Goal: Transaction & Acquisition: Register for event/course

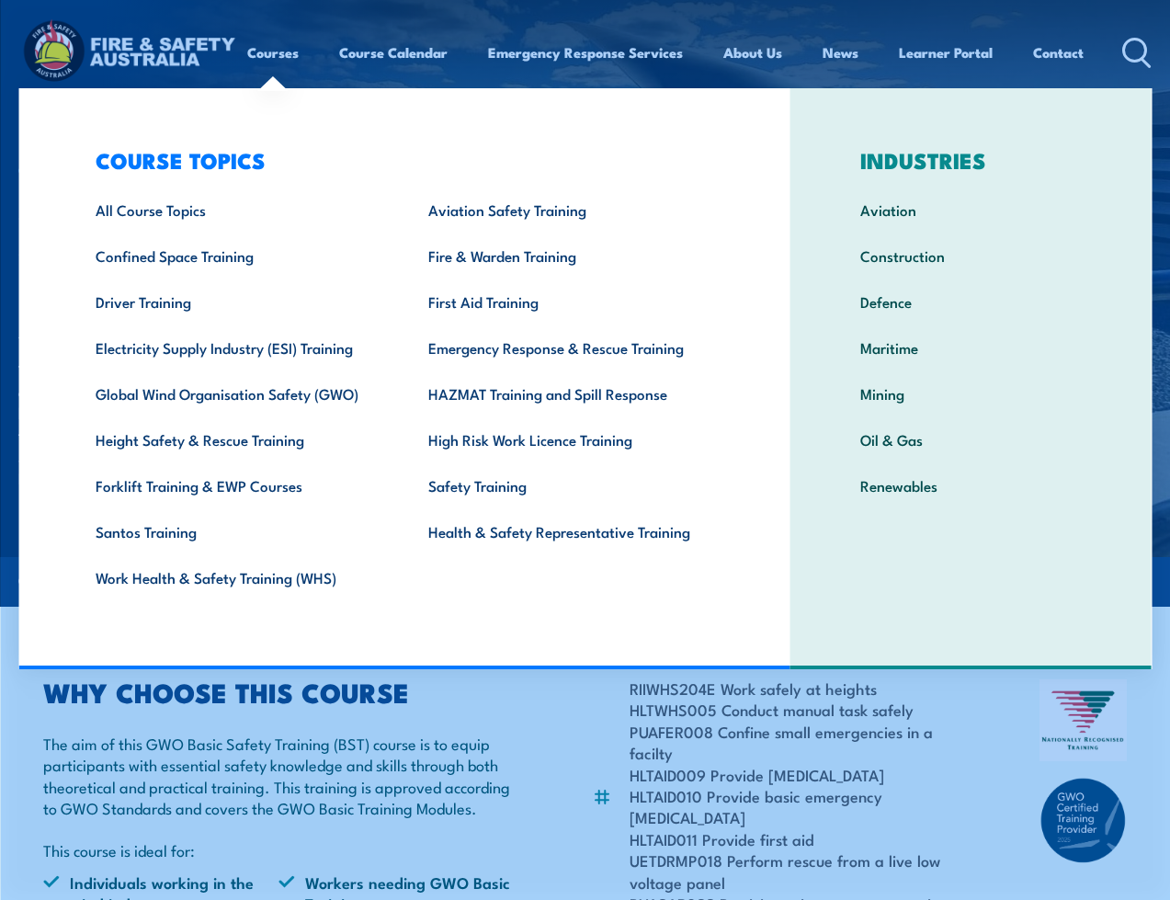
click at [271, 57] on link "Courses" at bounding box center [272, 52] width 51 height 44
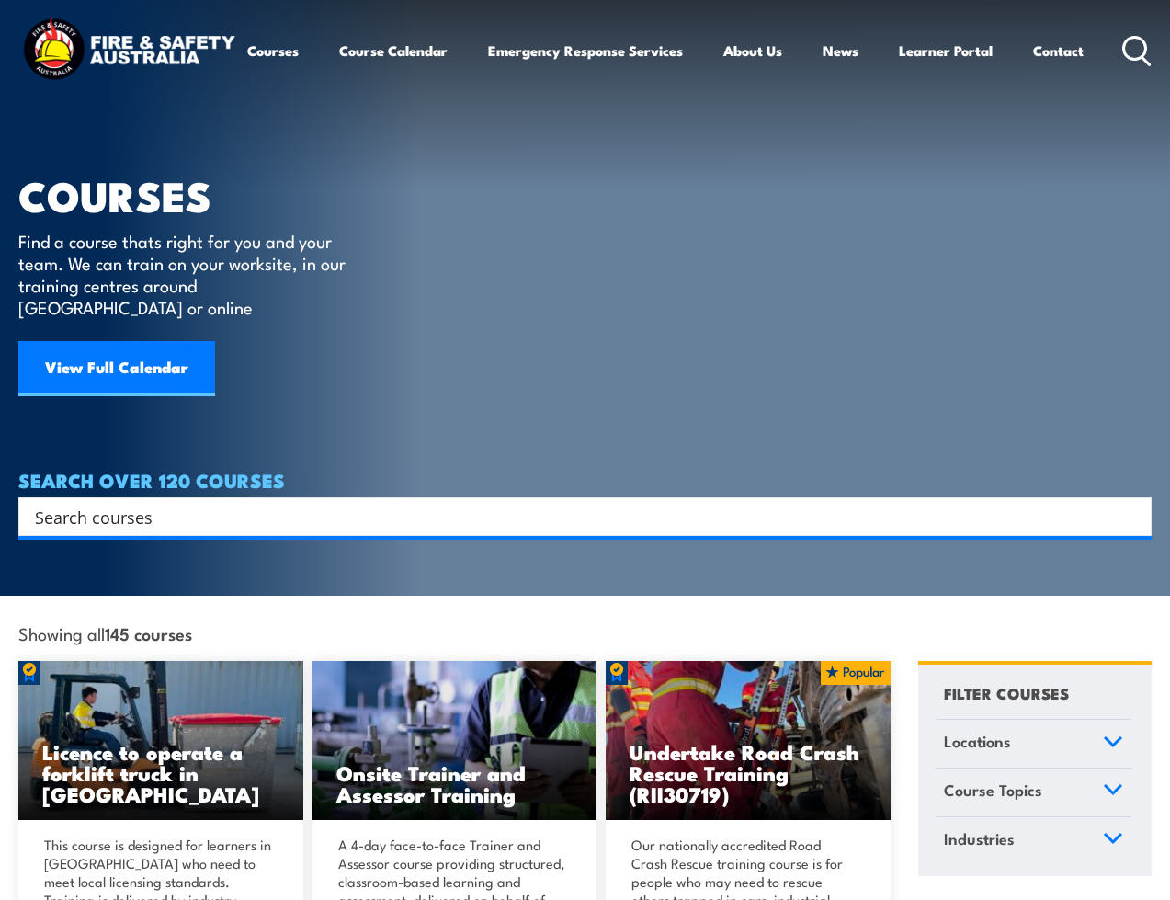
click at [180, 503] on input "Search input" at bounding box center [573, 517] width 1076 height 28
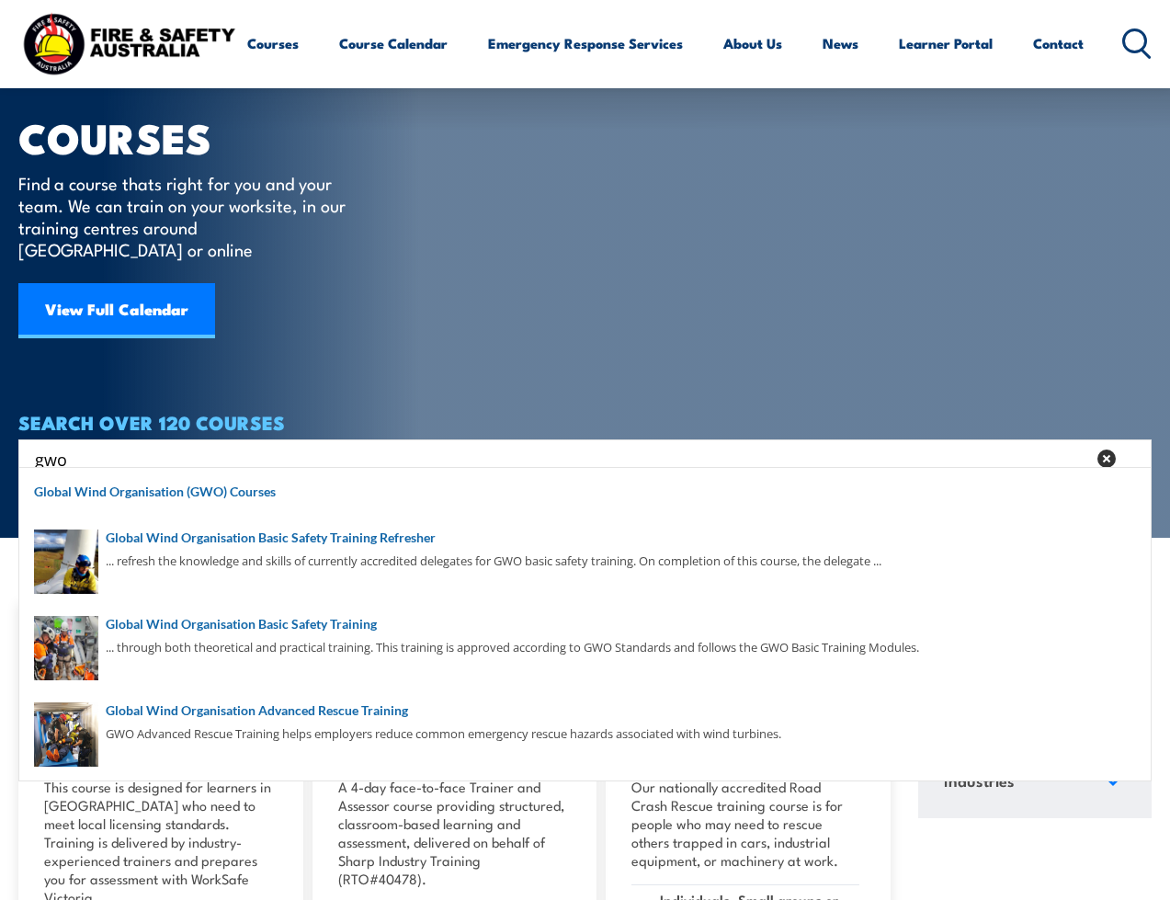
scroll to position [63, 0]
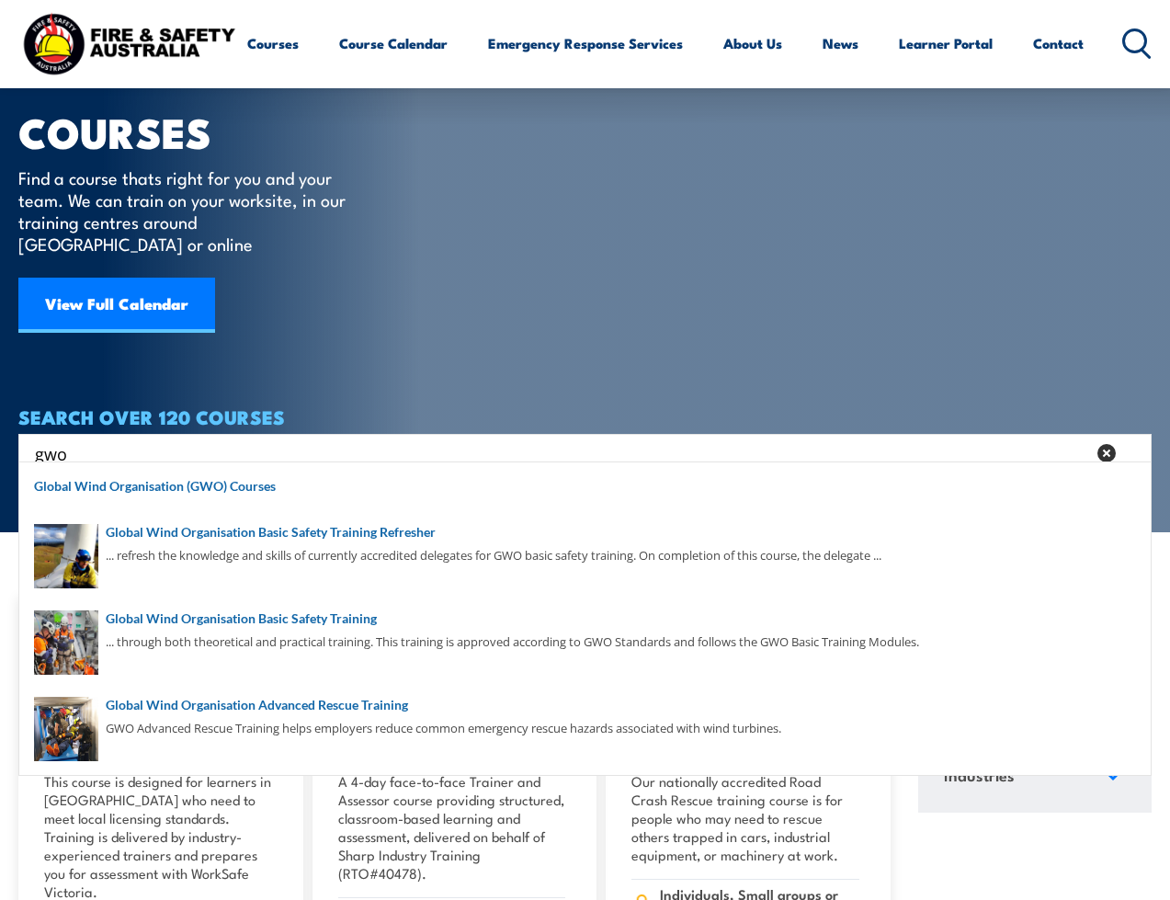
type input "gwo"
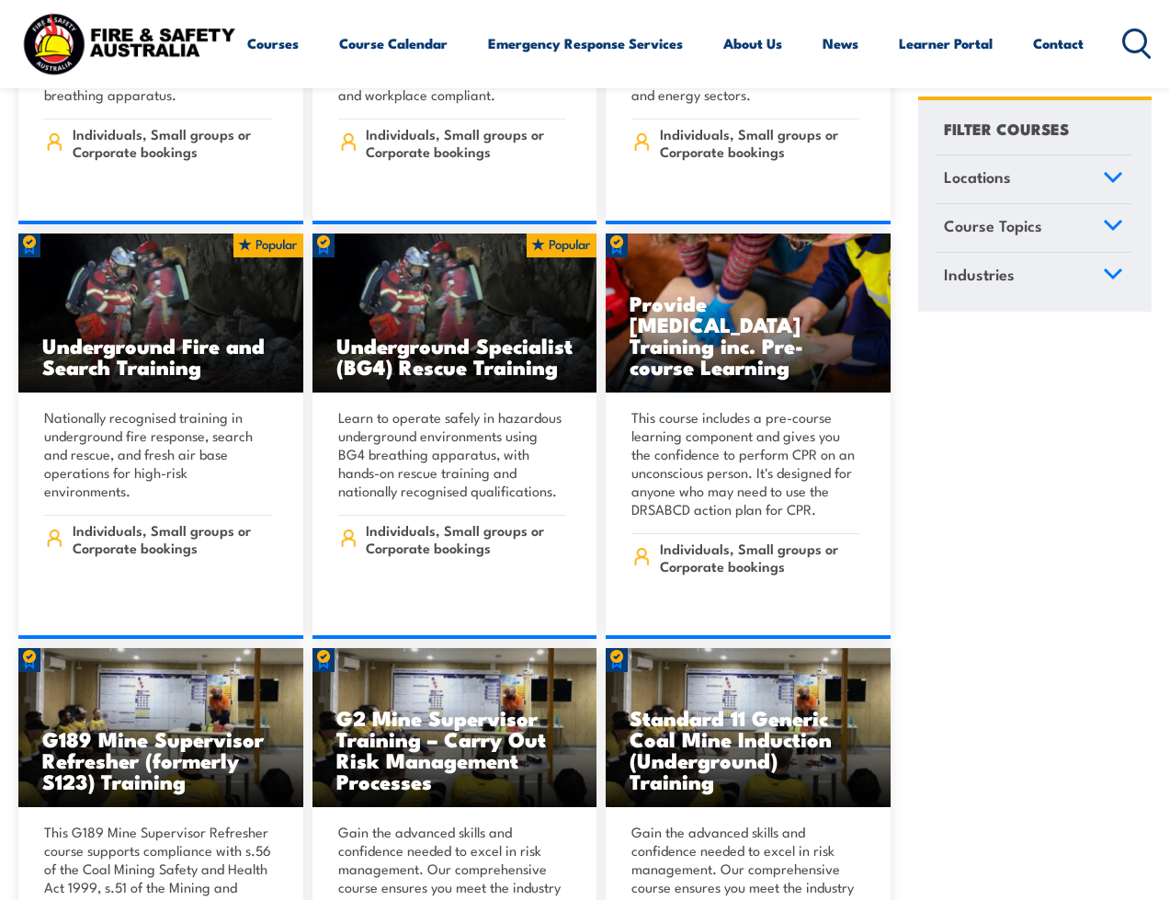
scroll to position [0, 0]
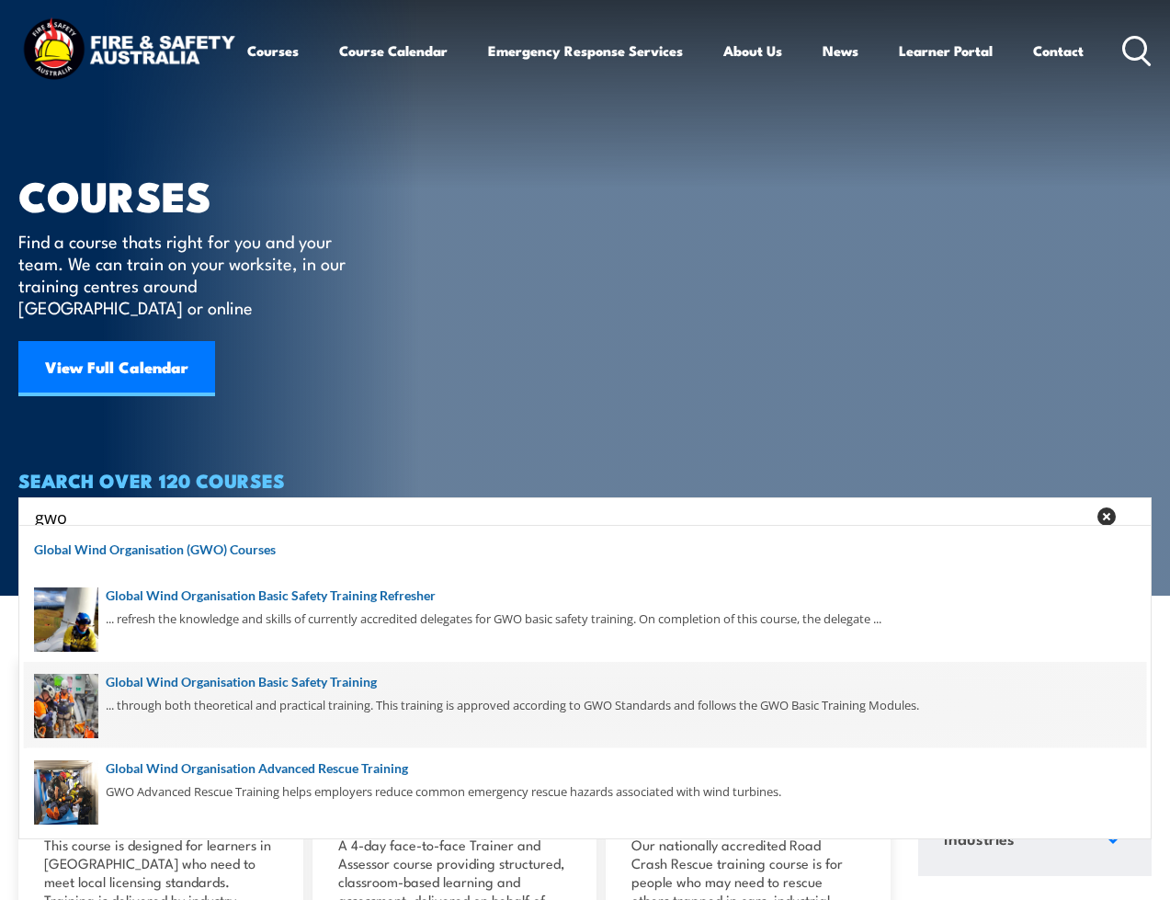
click at [138, 688] on span at bounding box center [585, 705] width 1122 height 86
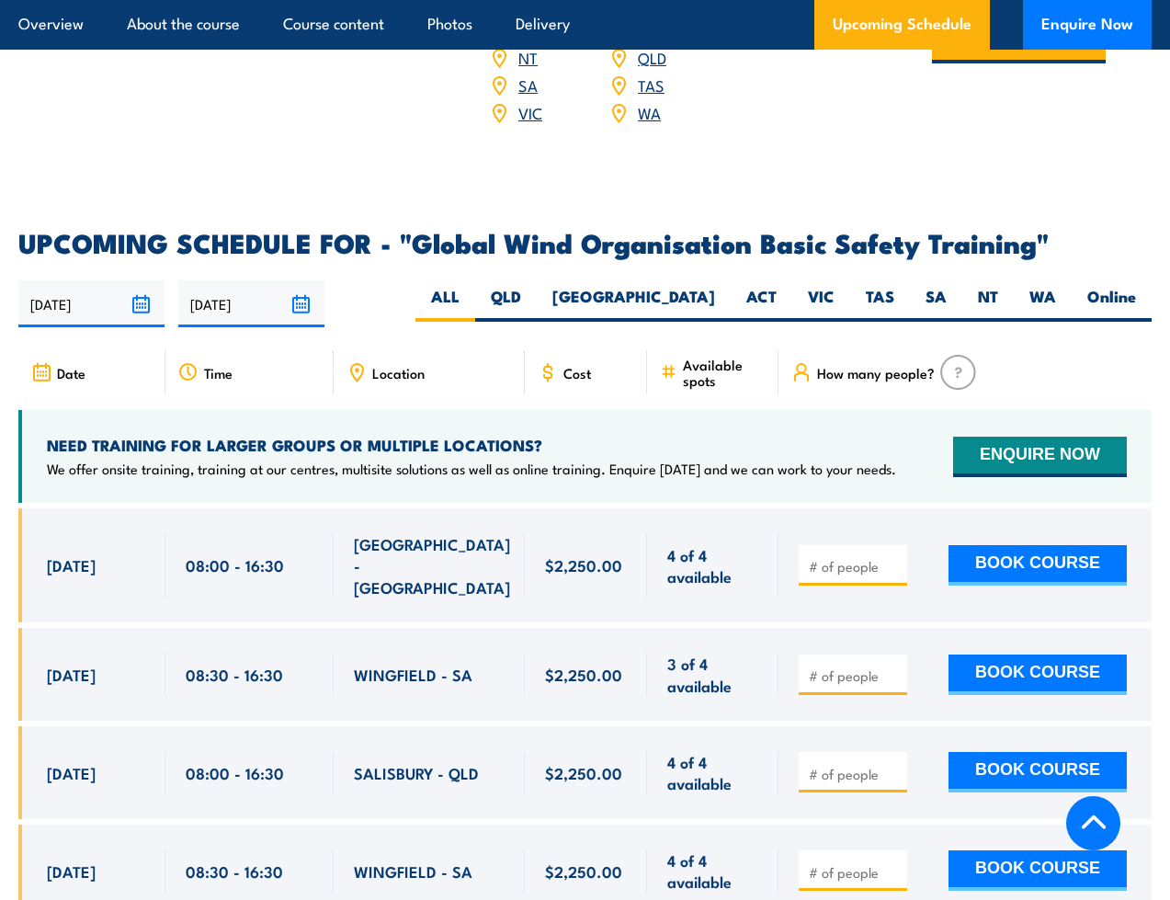
scroll to position [2843, 0]
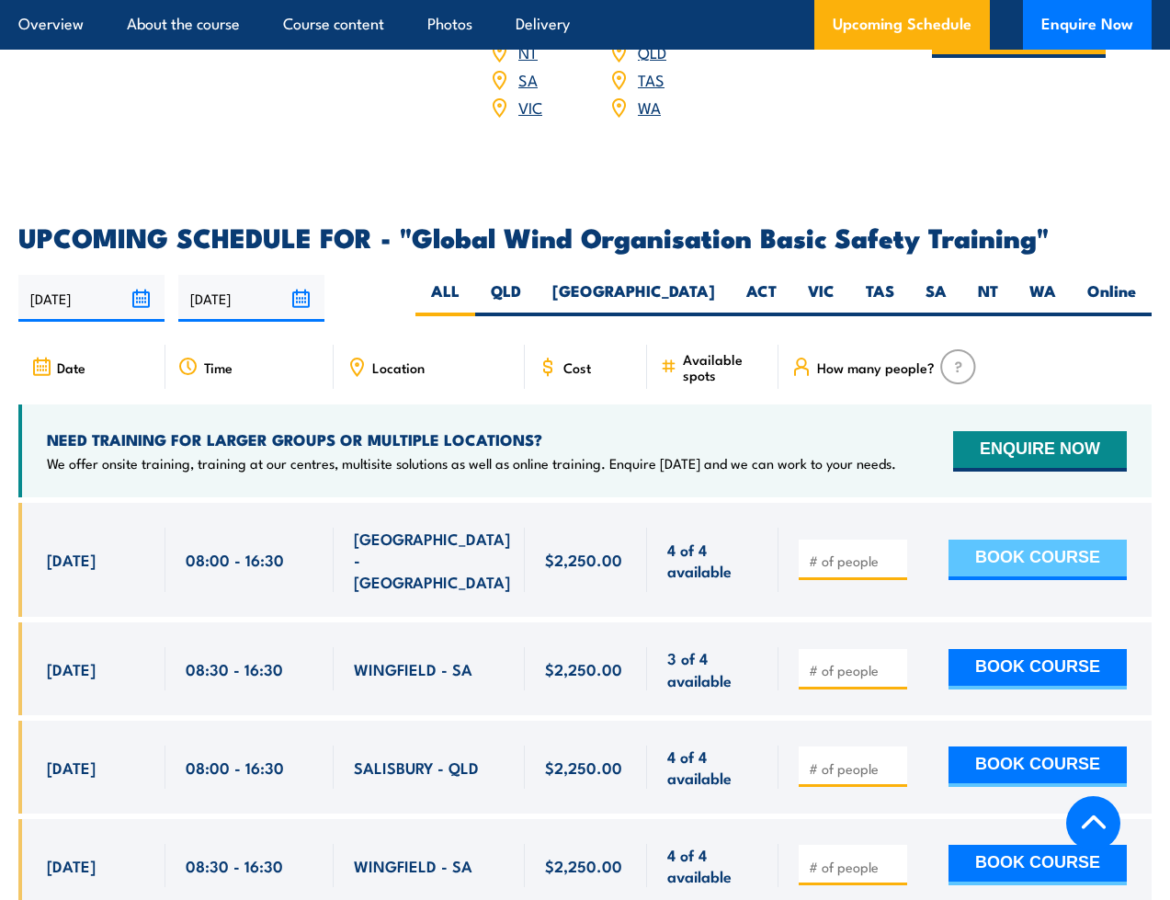
click at [1057, 539] on button "BOOK COURSE" at bounding box center [1037, 559] width 178 height 40
type input "1"
click at [894, 551] on input "1" at bounding box center [855, 560] width 92 height 18
click at [1043, 539] on button "BOOK COURSE" at bounding box center [1037, 559] width 178 height 40
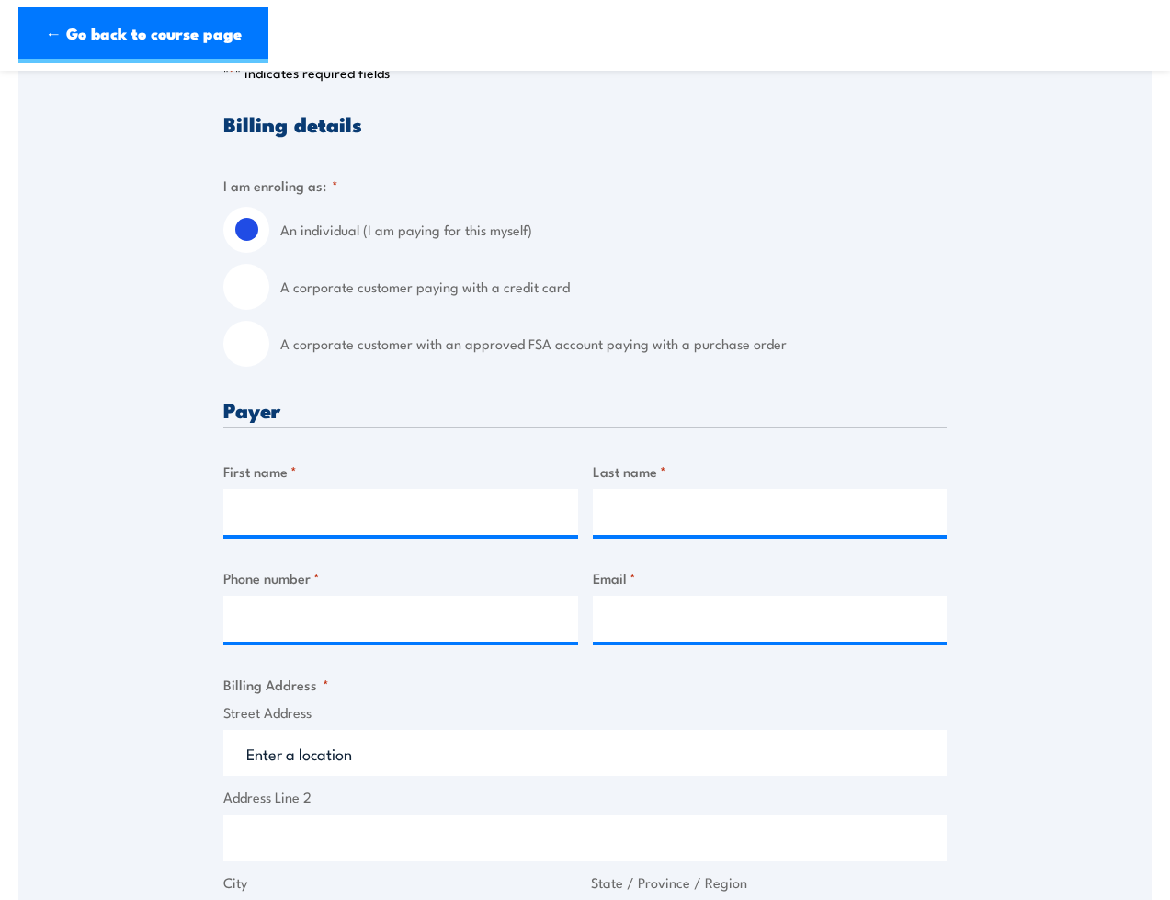
scroll to position [433, 0]
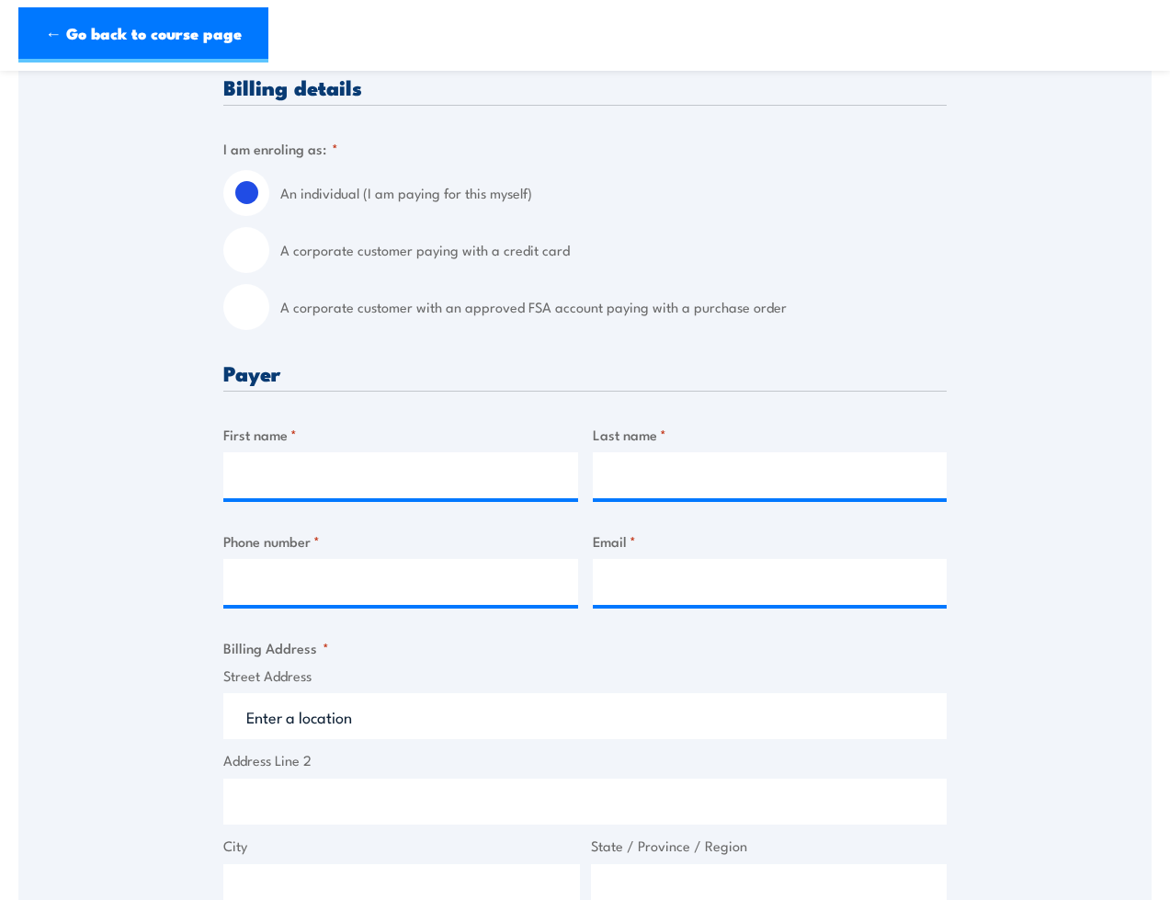
drag, startPoint x: 236, startPoint y: 294, endPoint x: 246, endPoint y: 302, distance: 13.1
click at [239, 296] on input "A corporate customer with an approved FSA account paying with a purchase order" at bounding box center [246, 307] width 46 height 46
radio input "true"
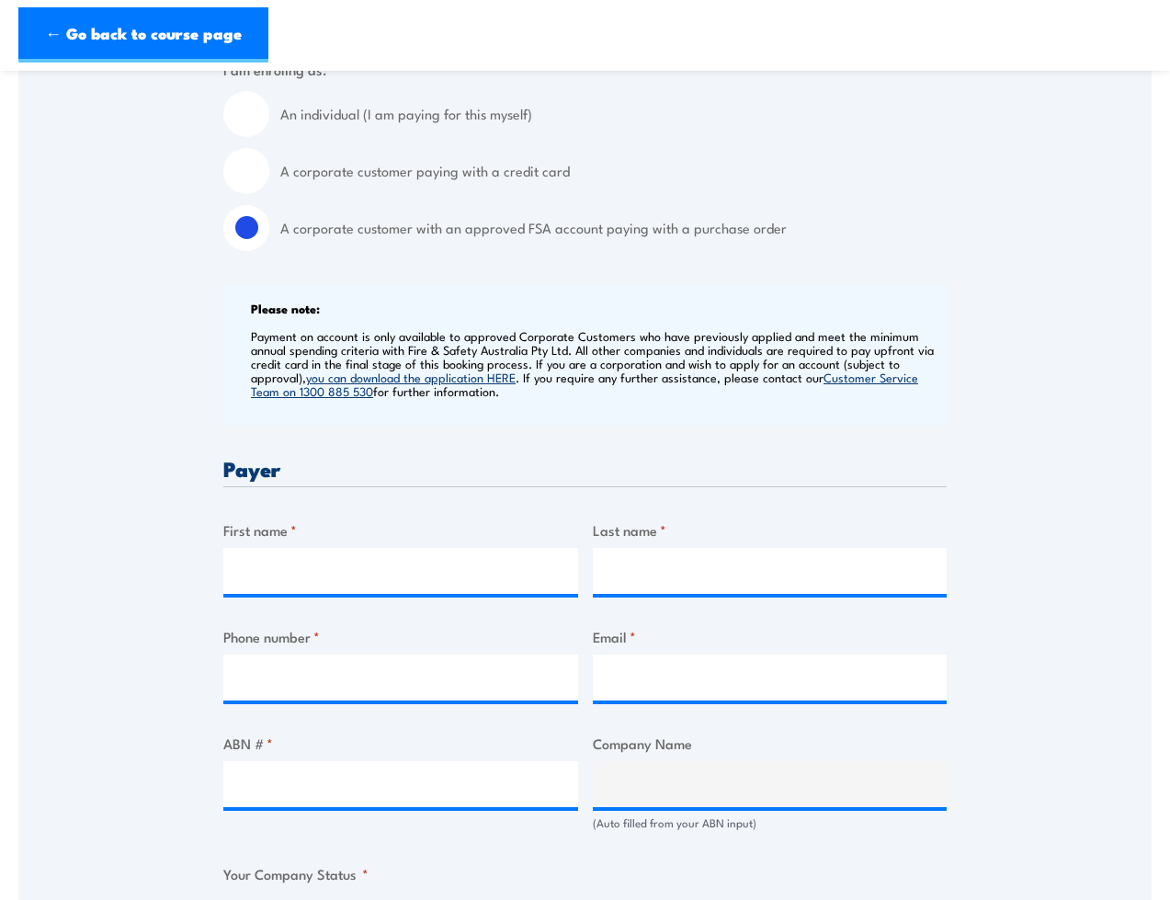
scroll to position [602, 0]
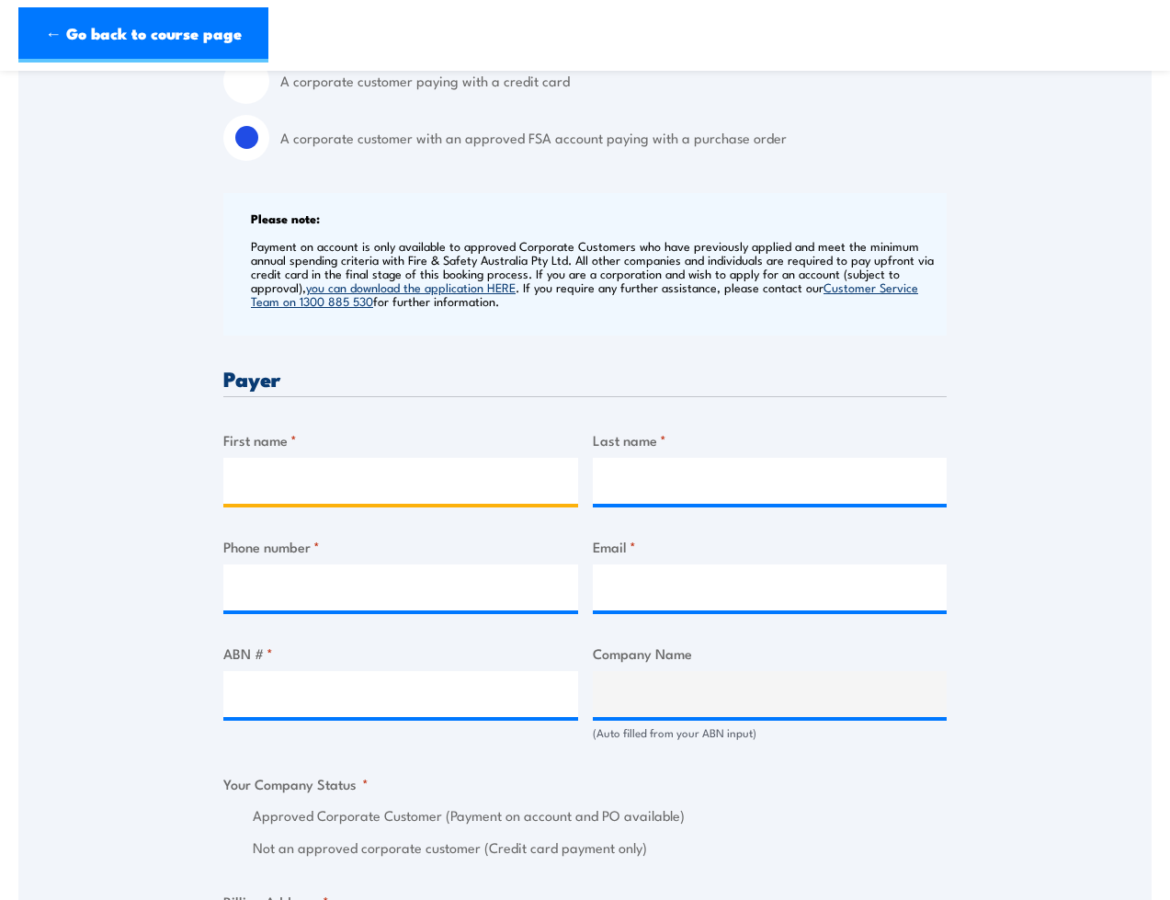
click at [355, 484] on input "First name *" at bounding box center [400, 481] width 355 height 46
type input "Christopher"
type input "Buller"
type input "0400150667"
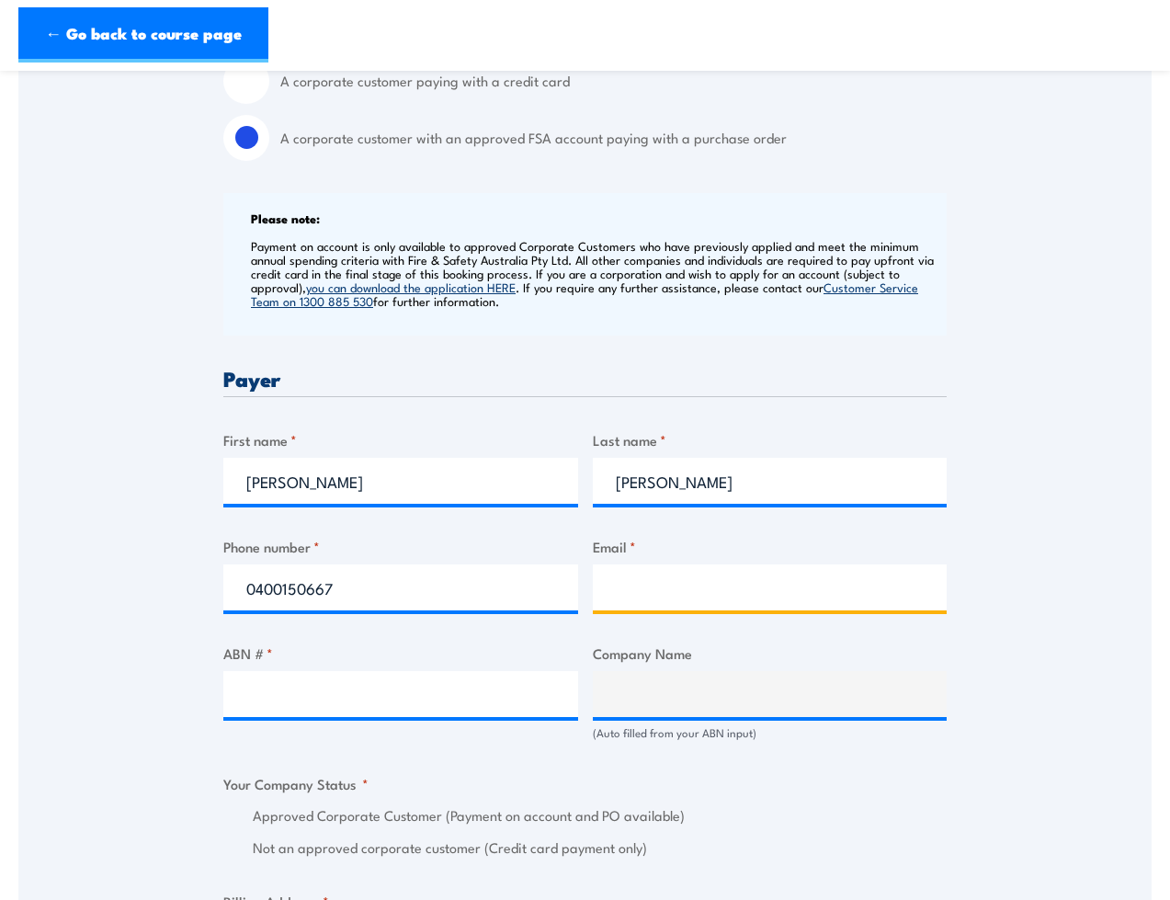
type input "chris.buller@evoegy.com"
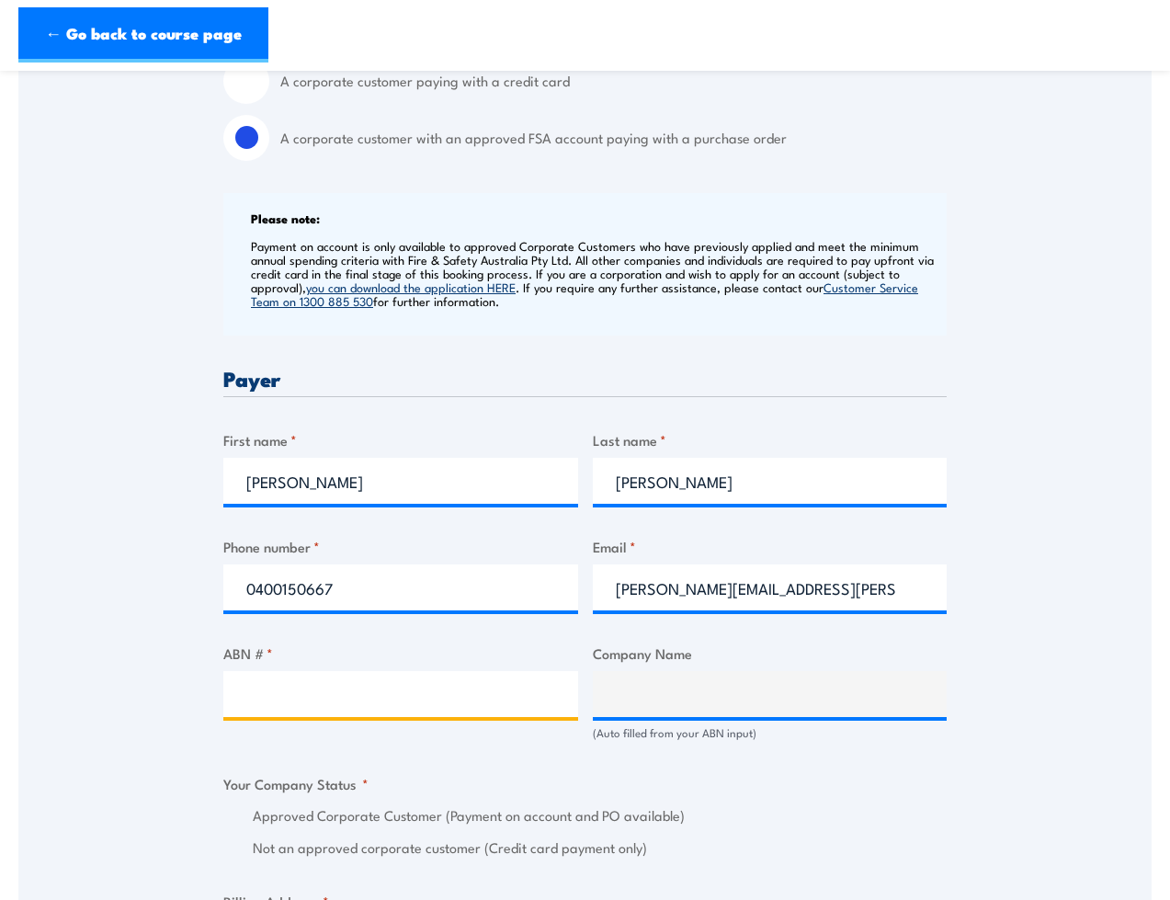
click at [351, 699] on input "ABN # *" at bounding box center [400, 694] width 355 height 46
type input "78634094036"
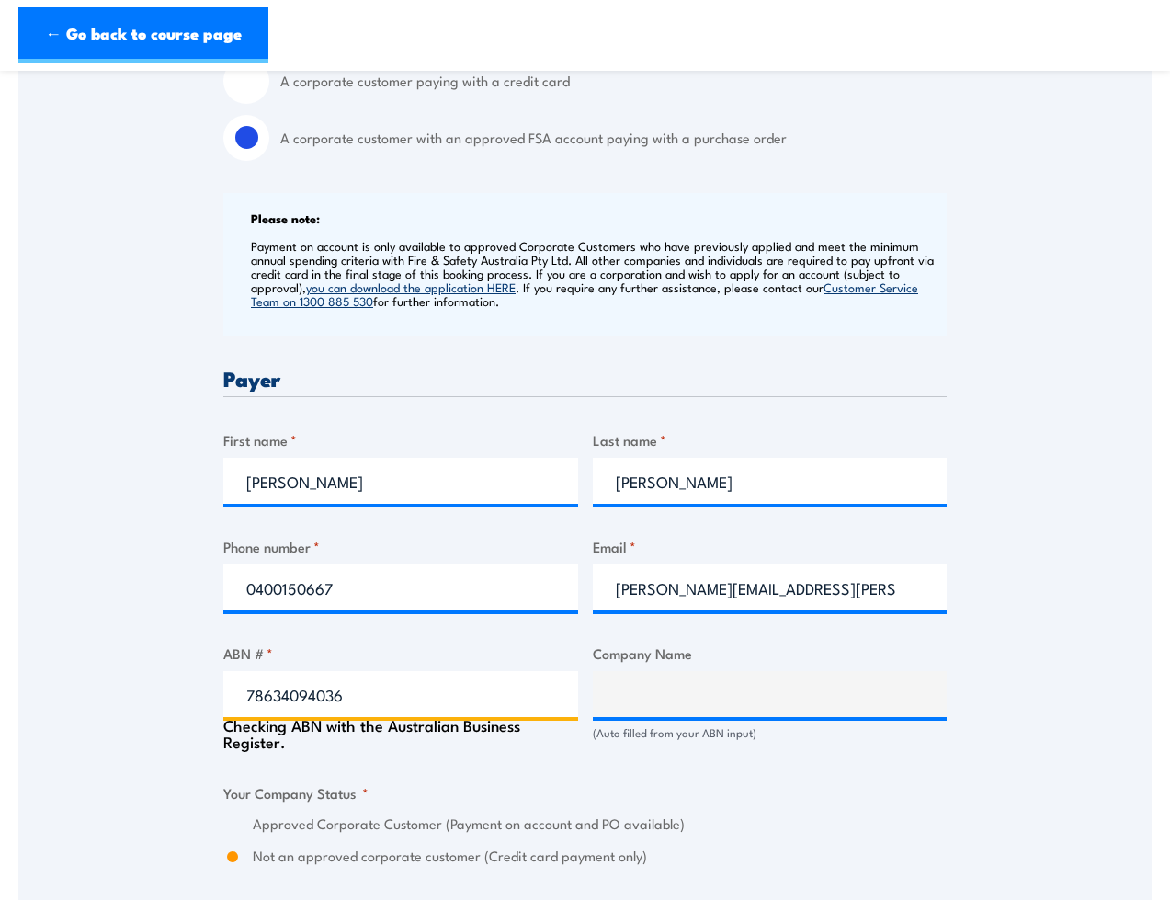
type input "EVOEGY CONSULTING PTY LTD"
radio input "true"
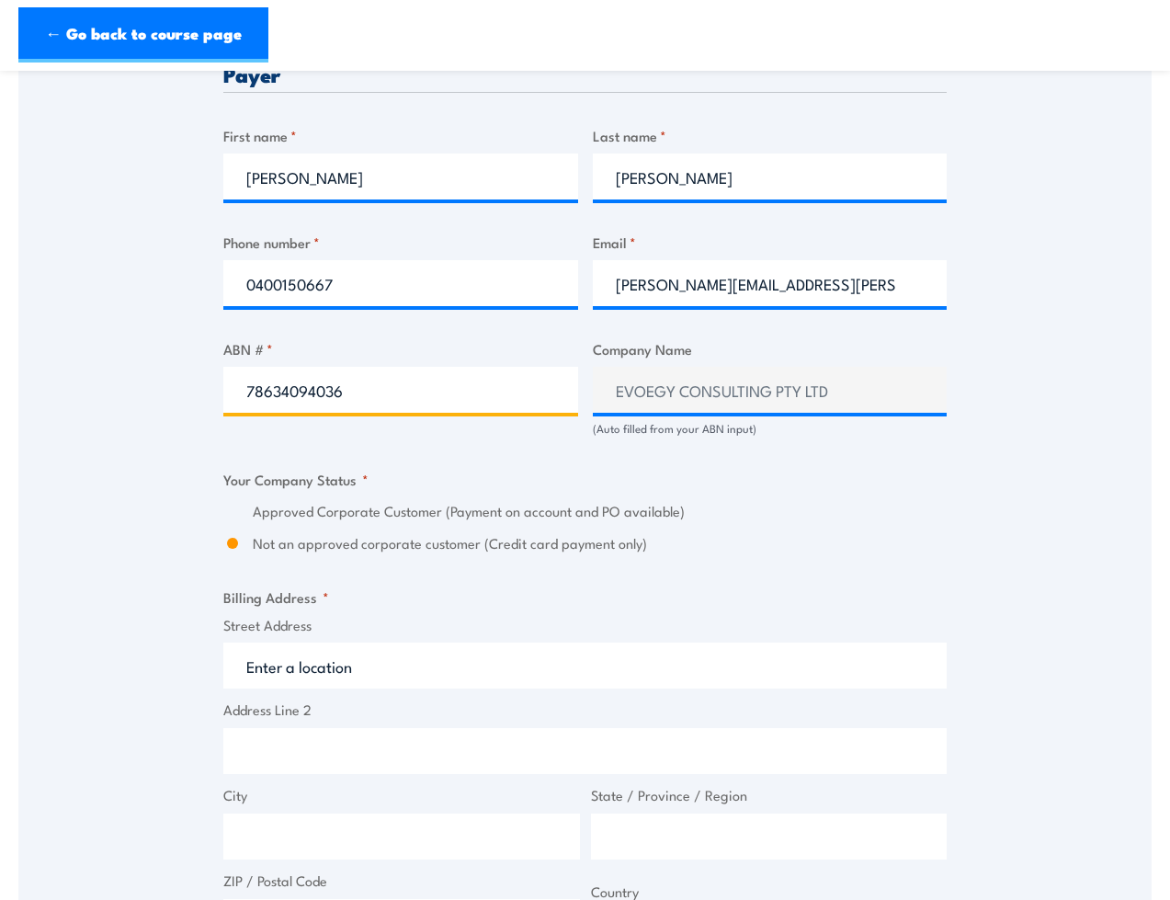
scroll to position [909, 0]
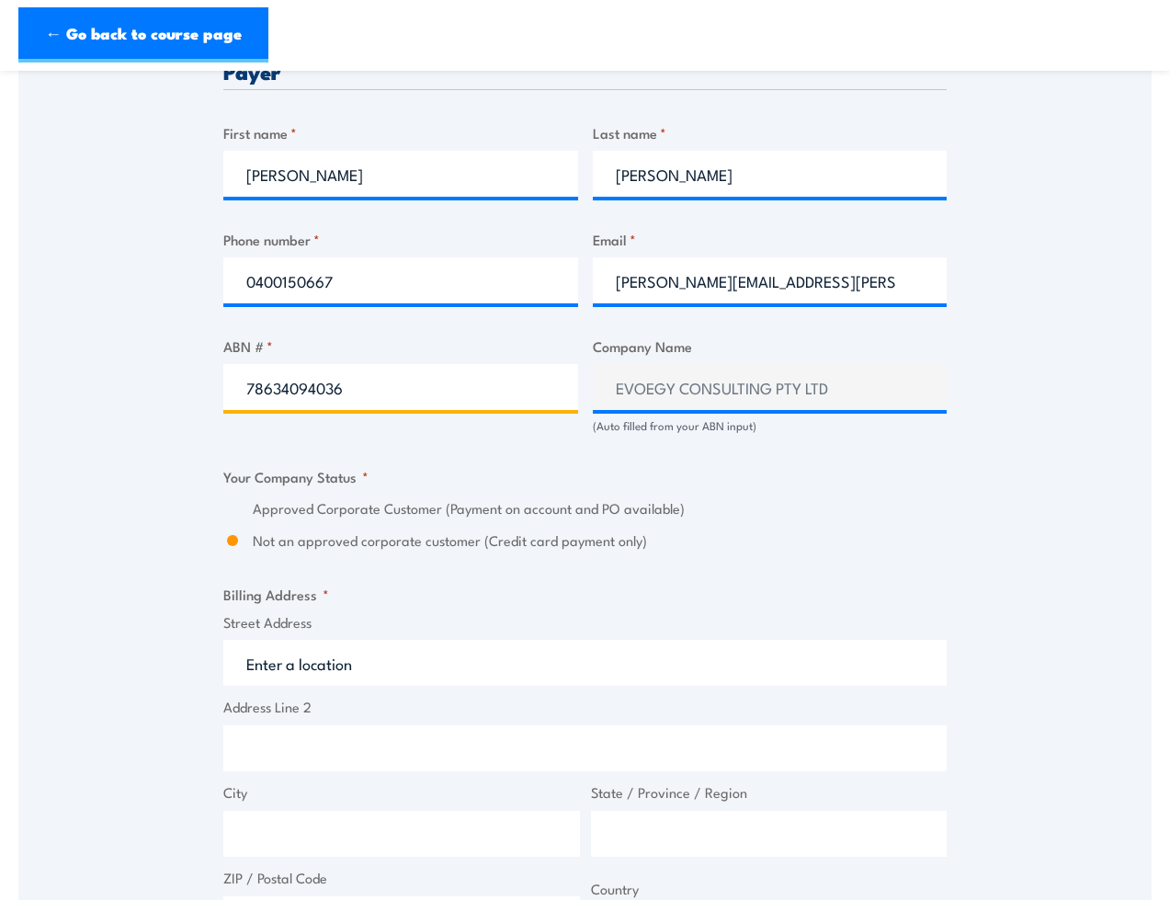
type input "78634094036"
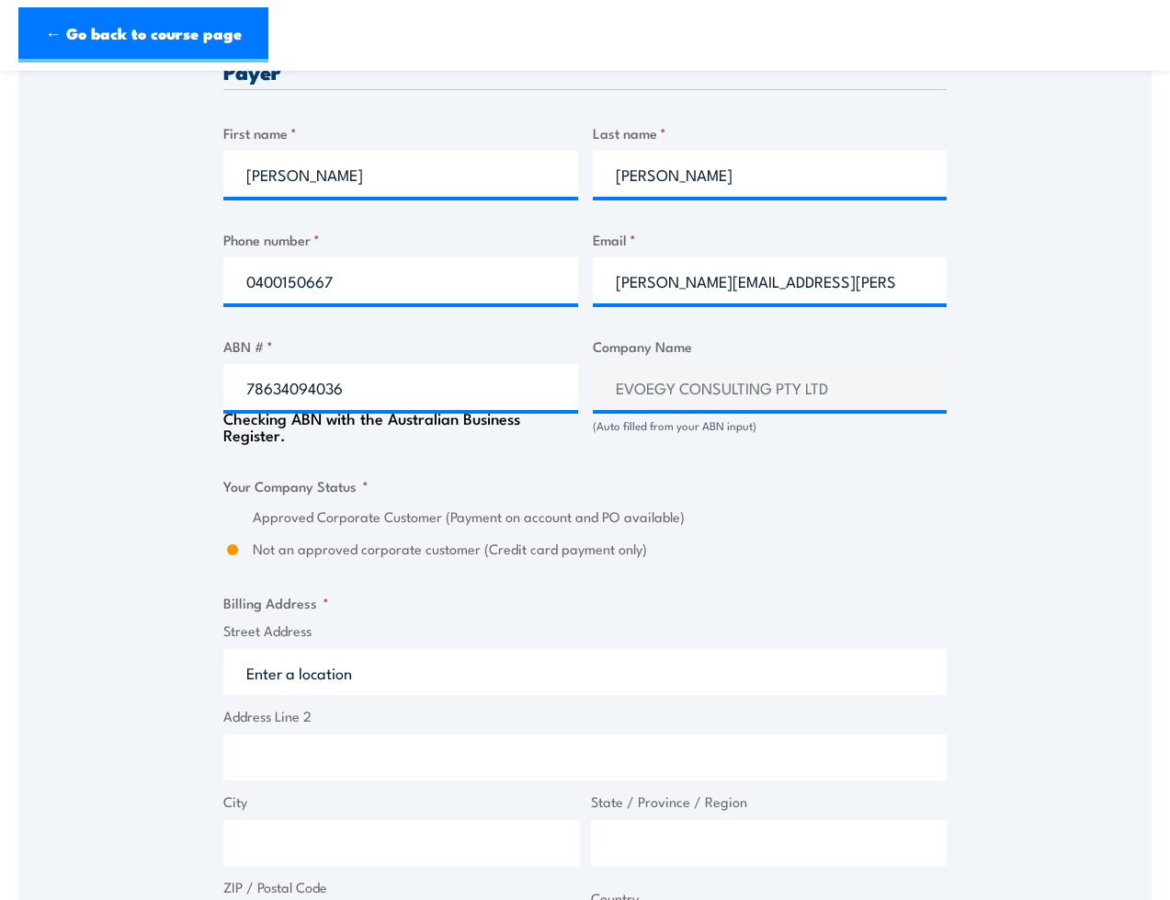
click at [270, 525] on div "Approved Corporate Customer (Payment on account and PO available) Not an approv…" at bounding box center [584, 532] width 723 height 53
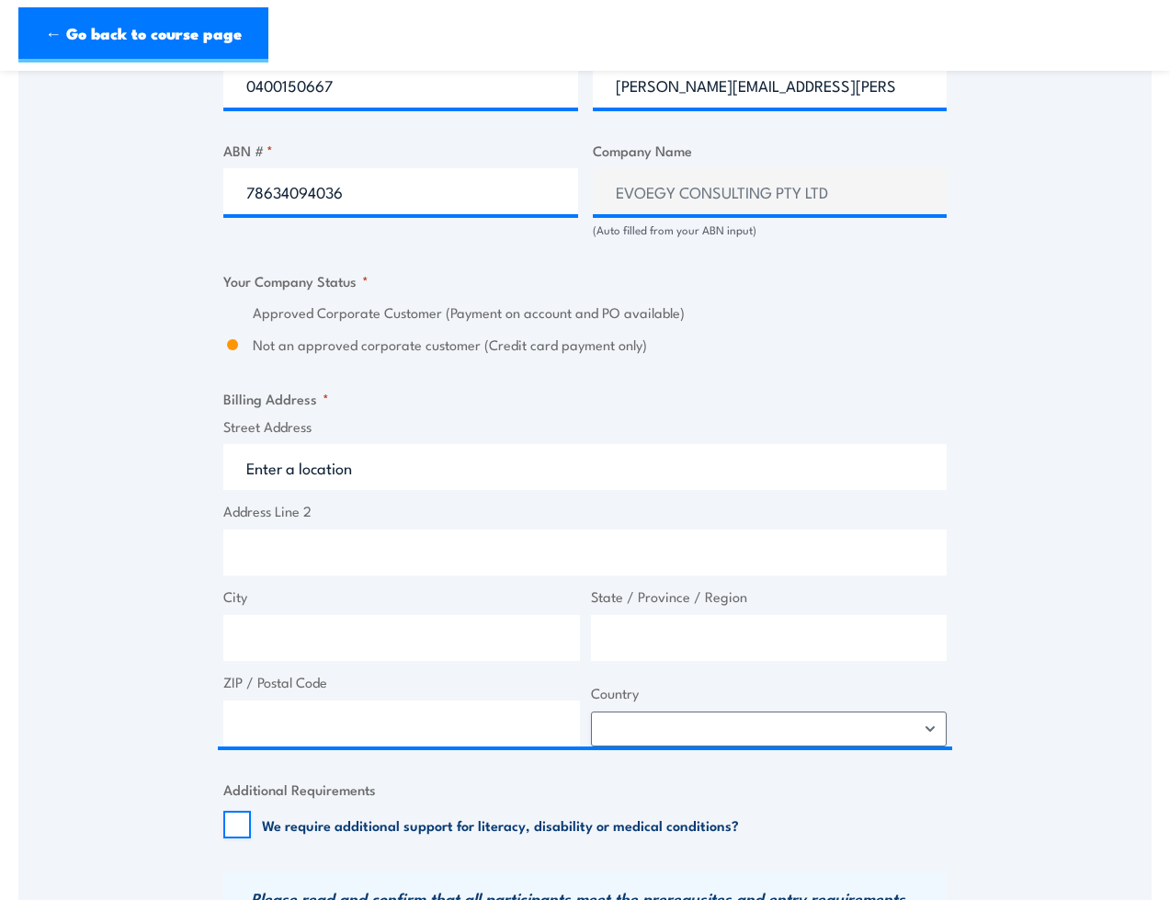
scroll to position [1129, 0]
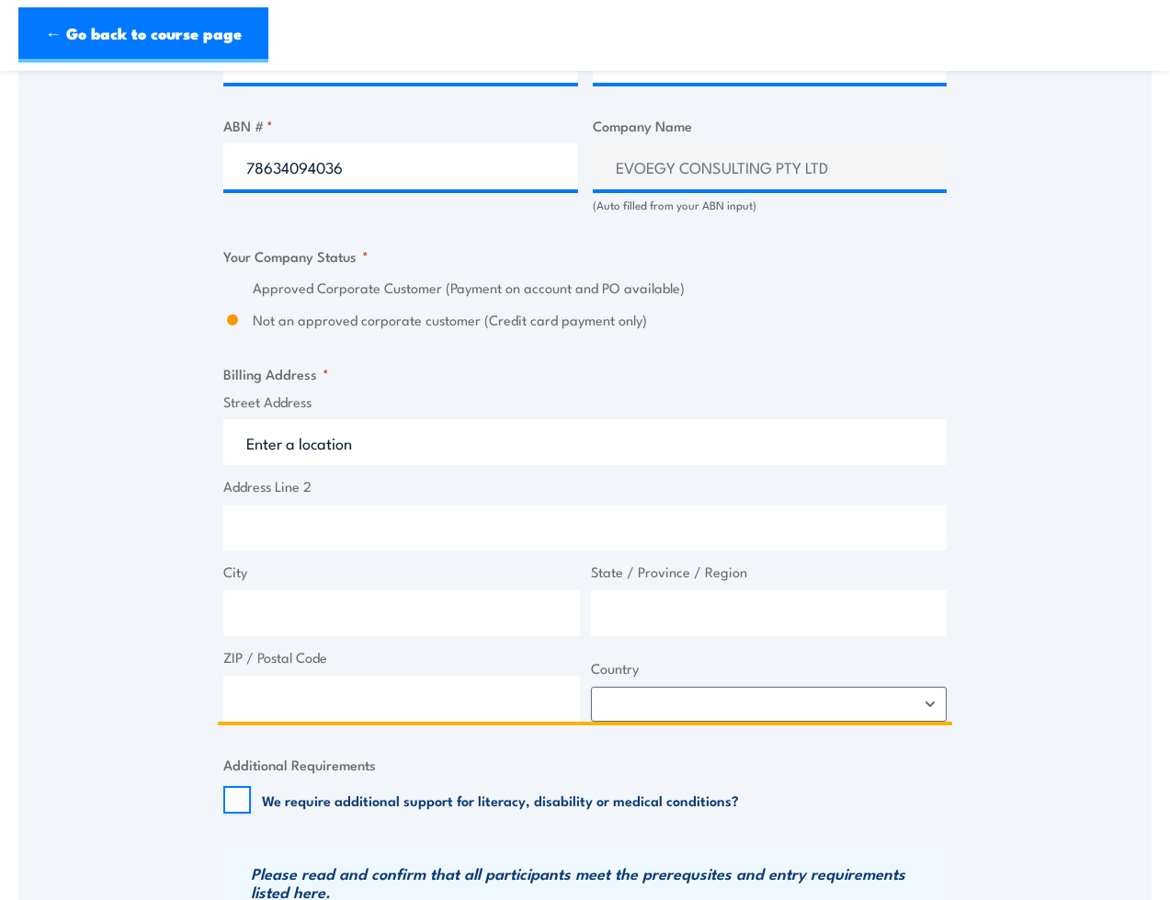
click at [368, 436] on input "Street Address" at bounding box center [584, 442] width 723 height 46
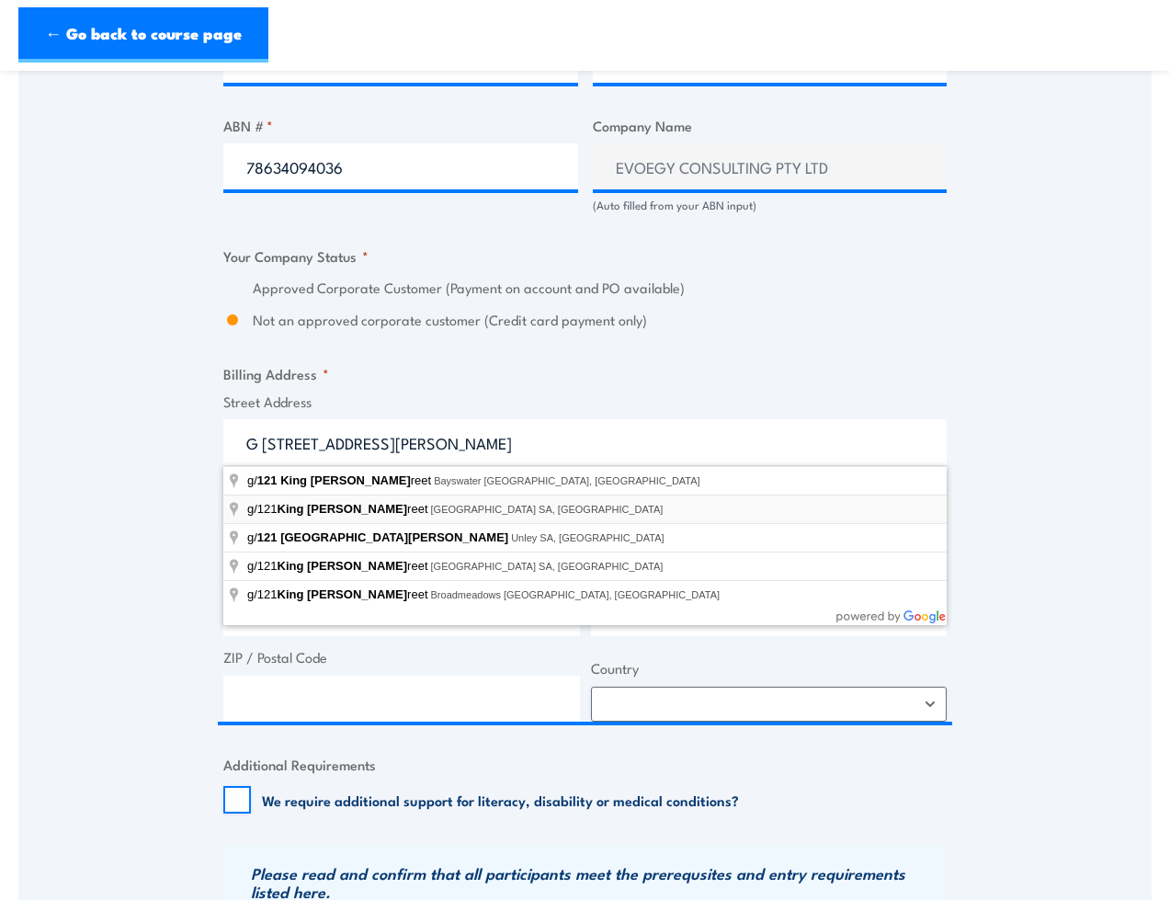
type input "g/121 King William Street, Adelaide SA, Australia"
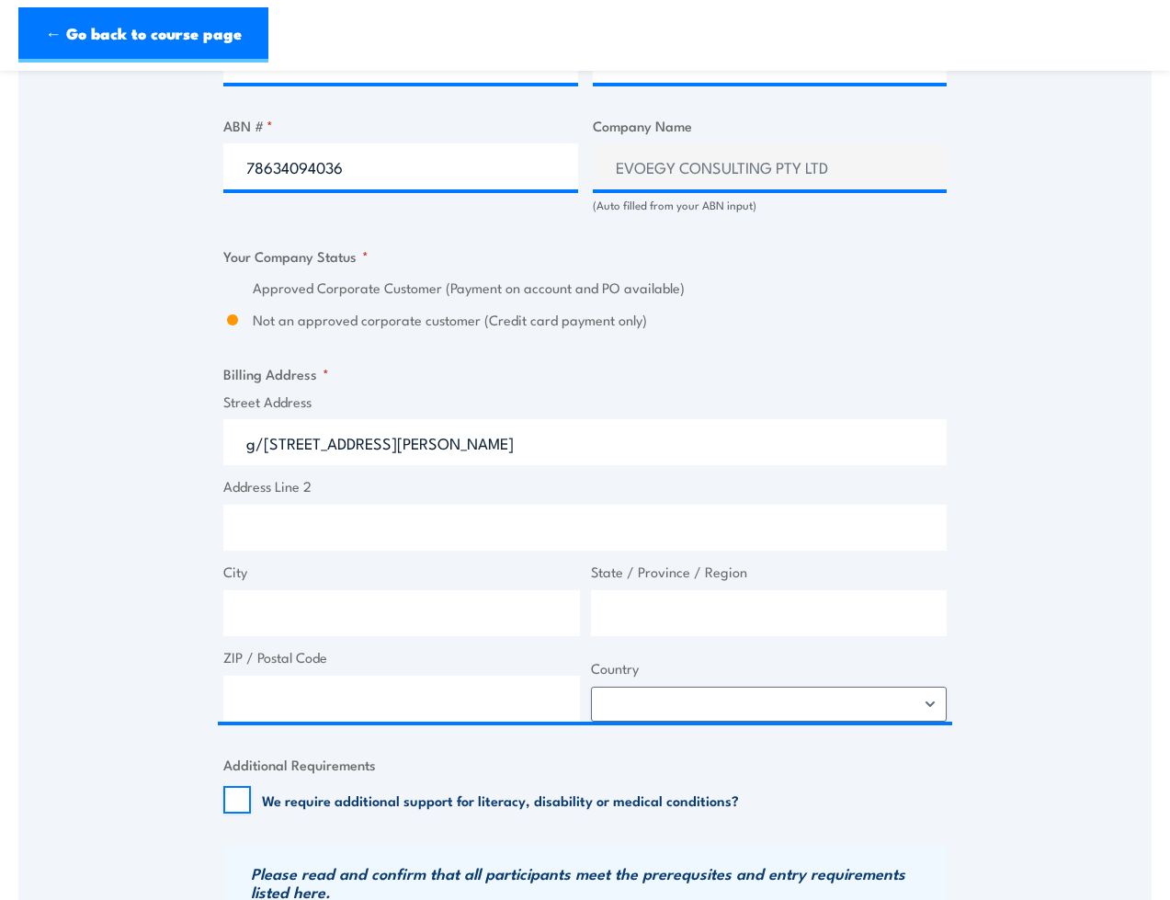
type input "121 King William St"
type input "Adelaide"
type input "[GEOGRAPHIC_DATA]"
type input "5000"
select select "Australia"
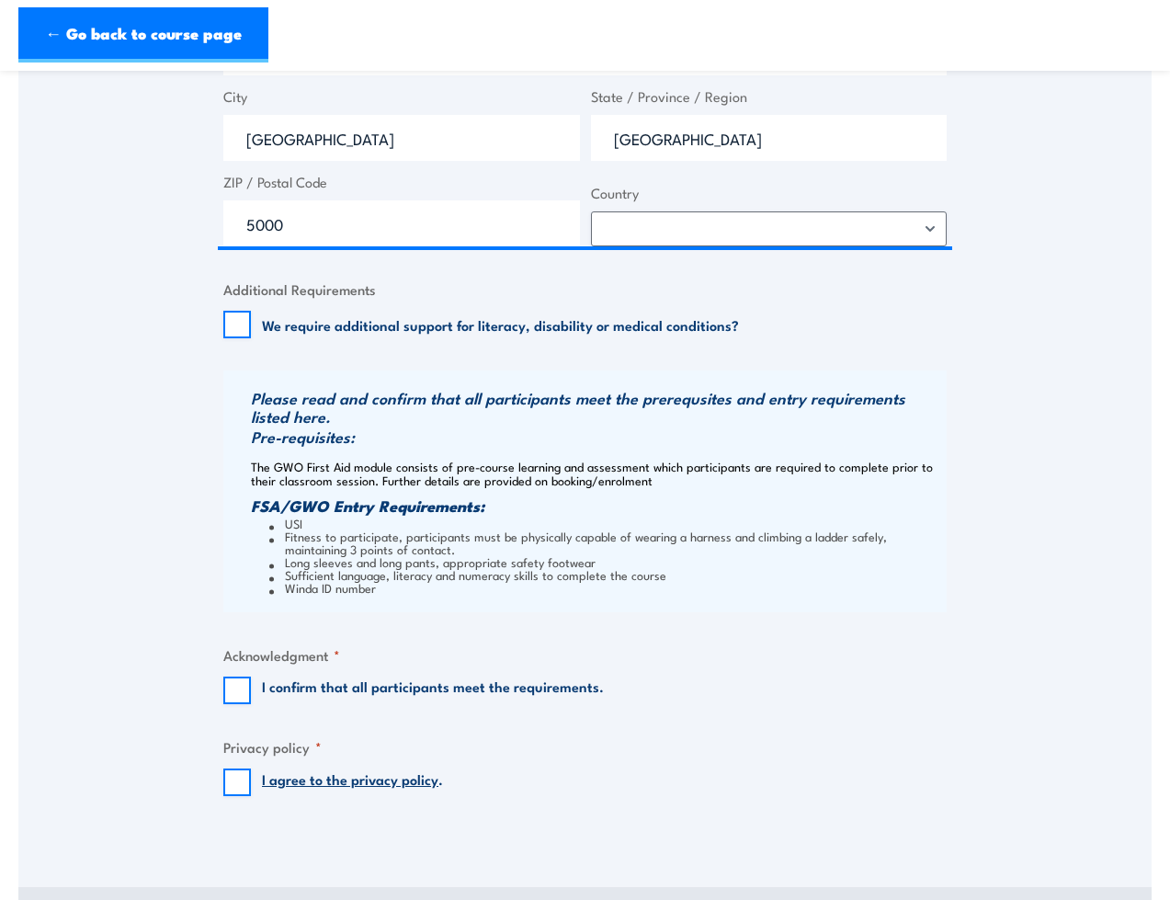
scroll to position [1593, 0]
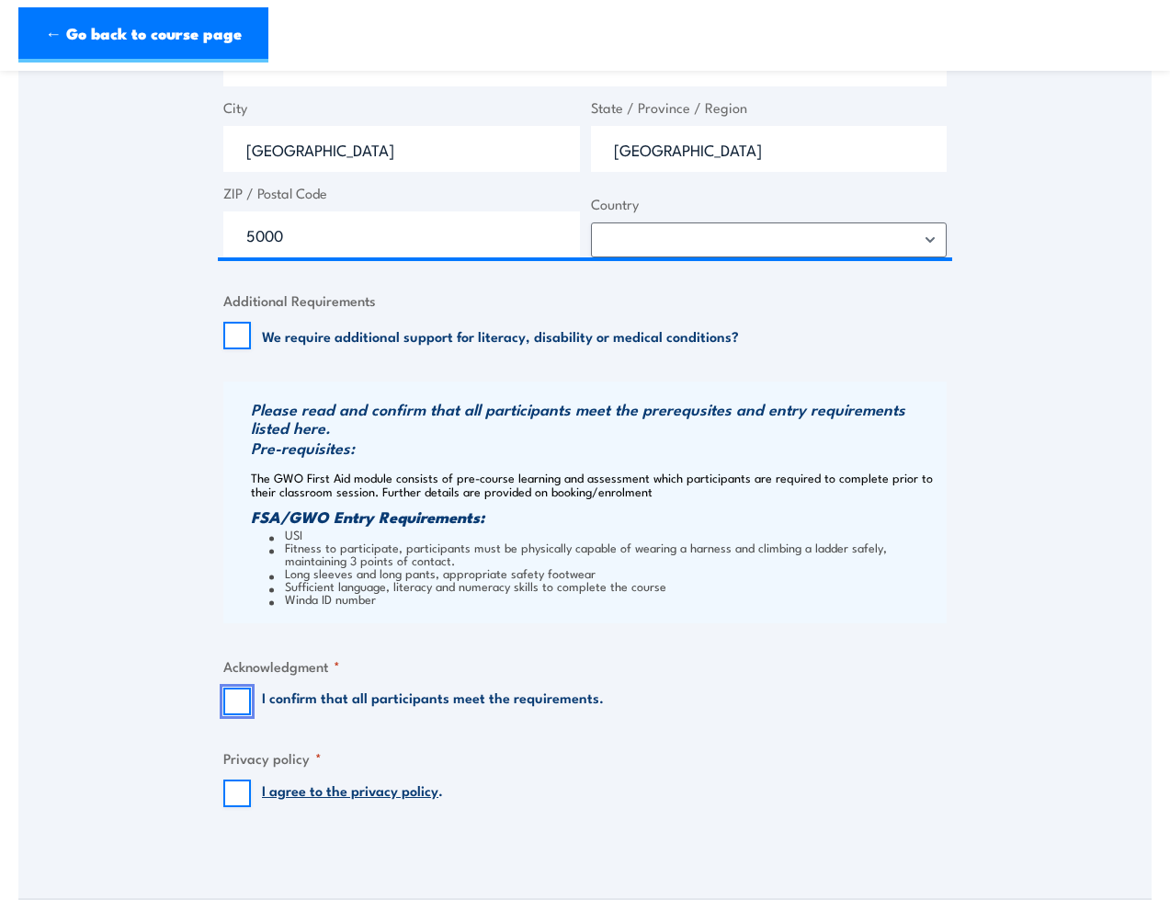
click at [240, 696] on input "I confirm that all participants meet the requirements." at bounding box center [237, 701] width 28 height 28
checkbox input "true"
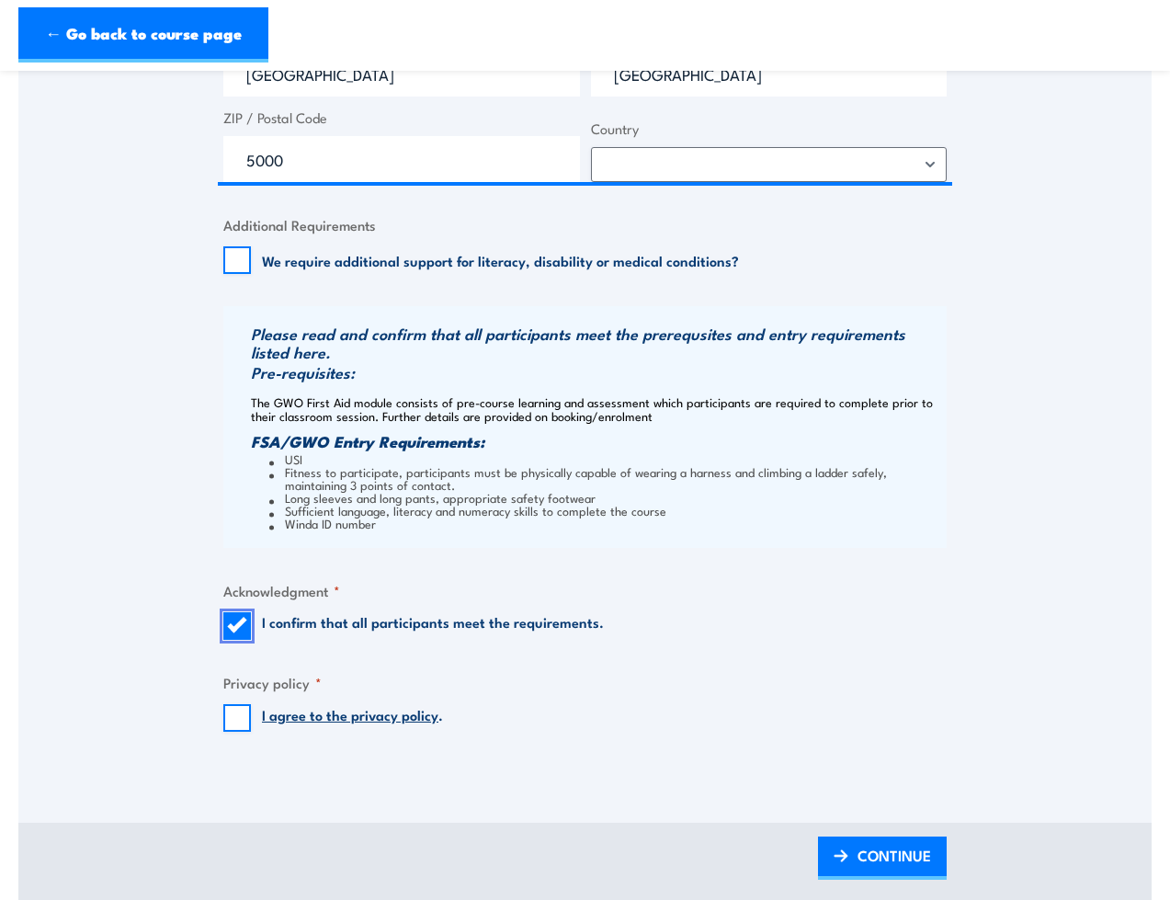
scroll to position [1671, 0]
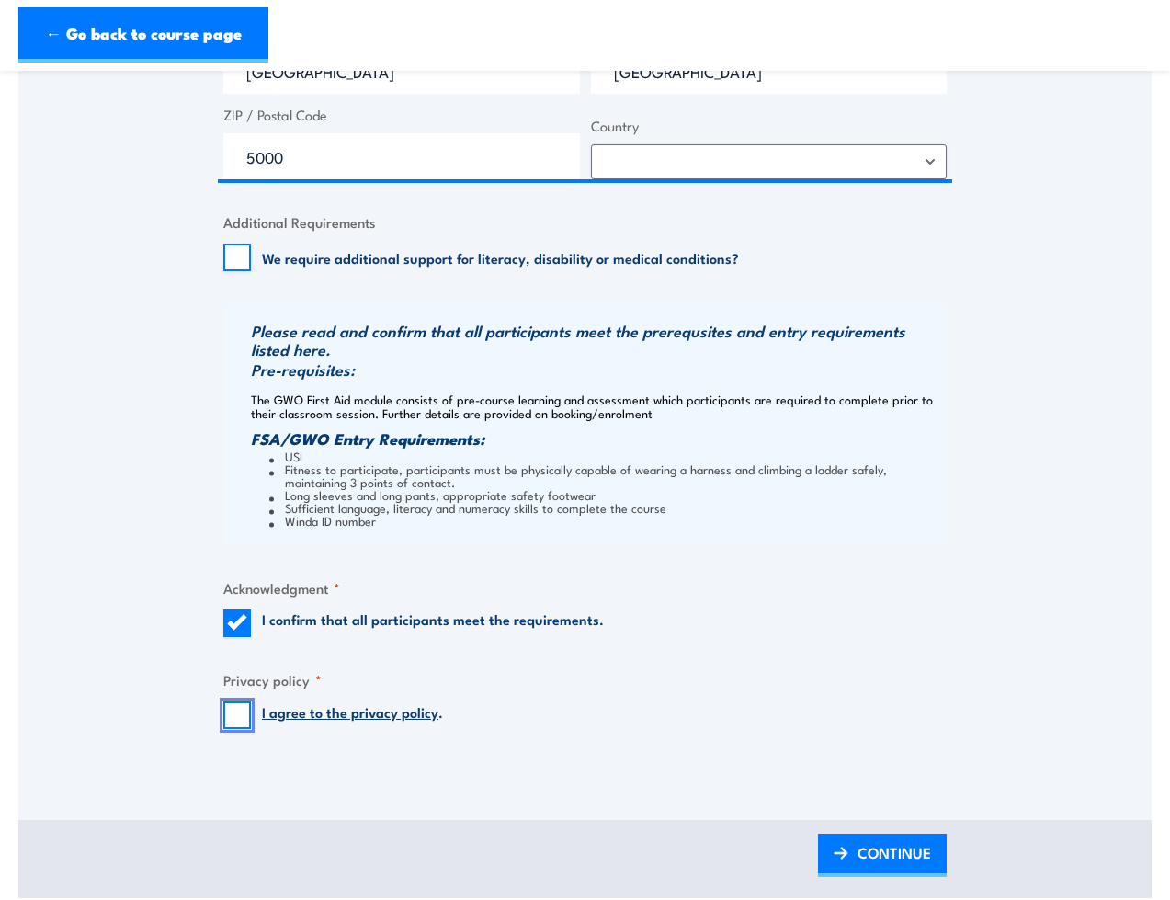
drag, startPoint x: 231, startPoint y: 714, endPoint x: 293, endPoint y: 715, distance: 62.5
click at [231, 714] on input "I agree to the privacy policy ." at bounding box center [237, 715] width 28 height 28
checkbox input "true"
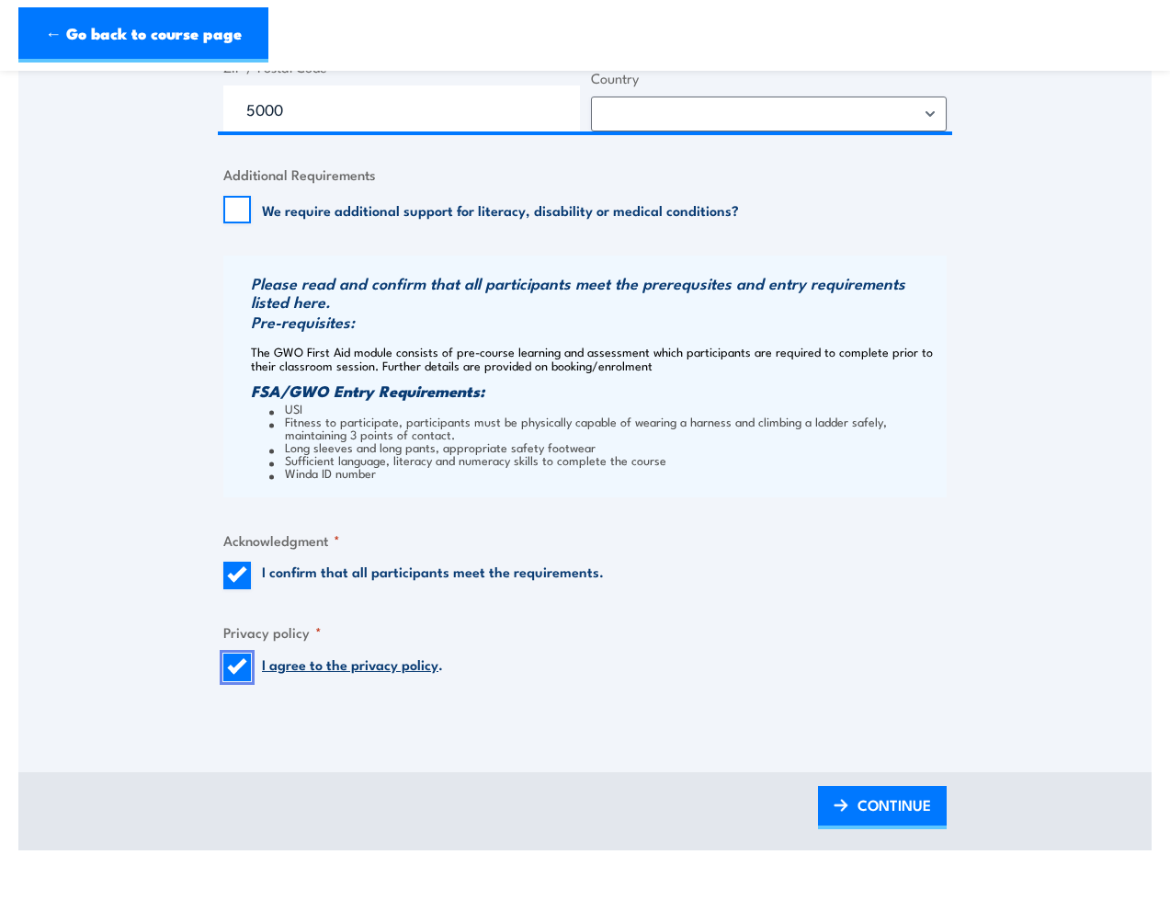
scroll to position [1774, 0]
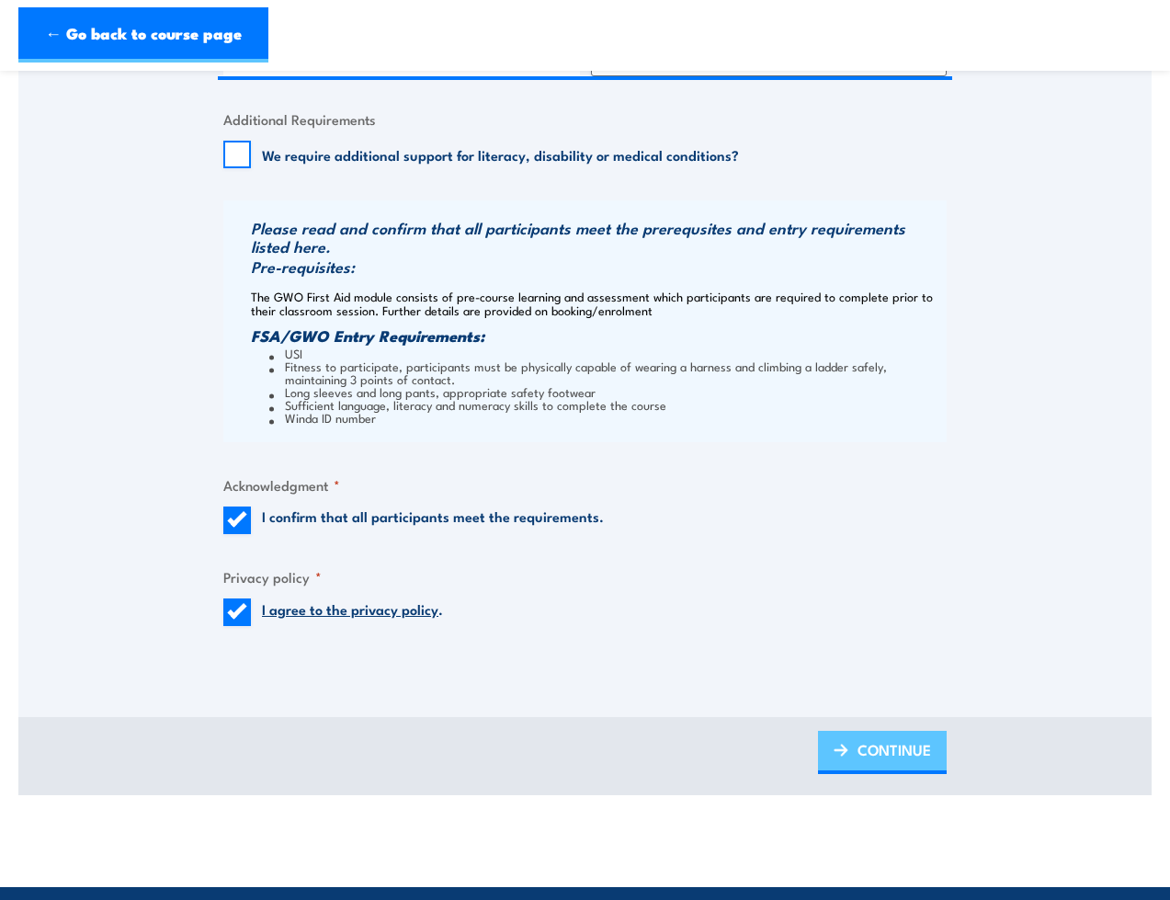
click at [867, 748] on span "CONTINUE" at bounding box center [894, 749] width 74 height 49
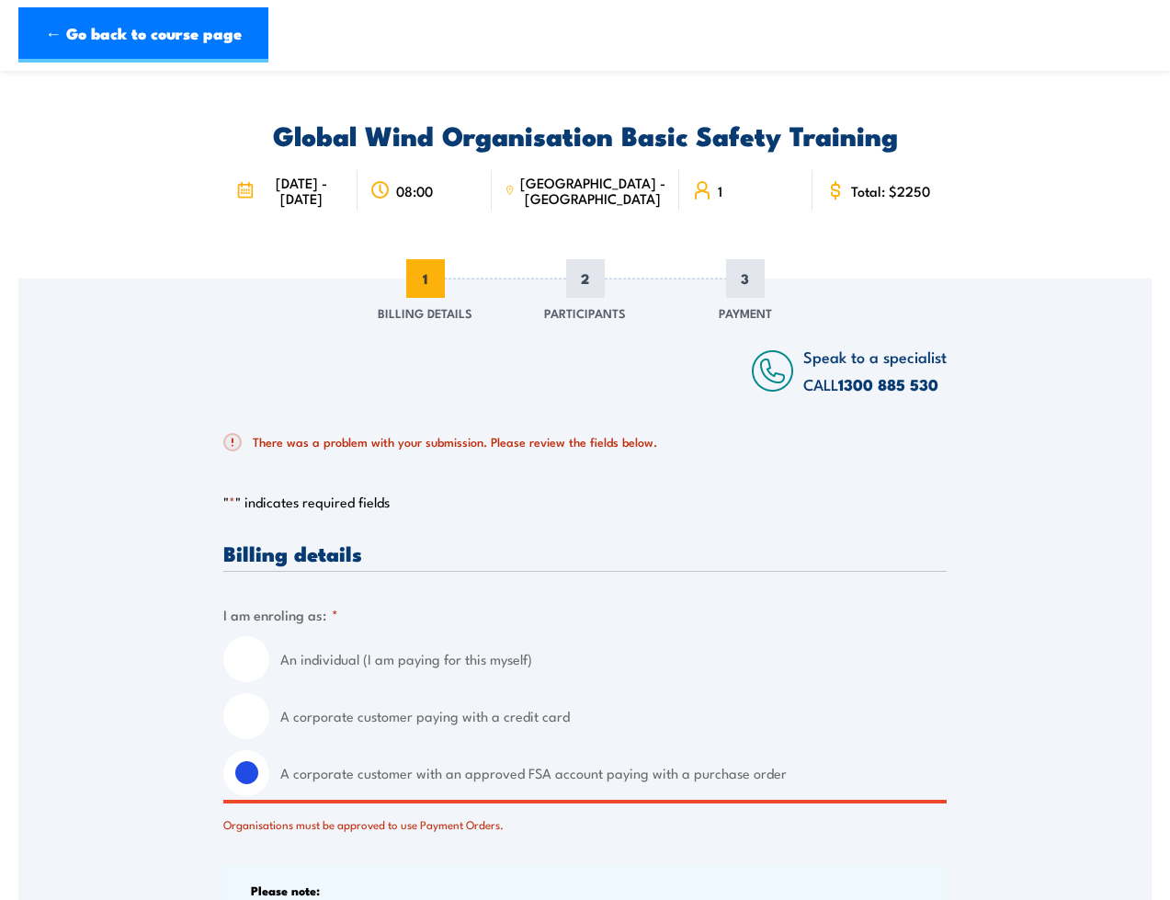
scroll to position [31, 0]
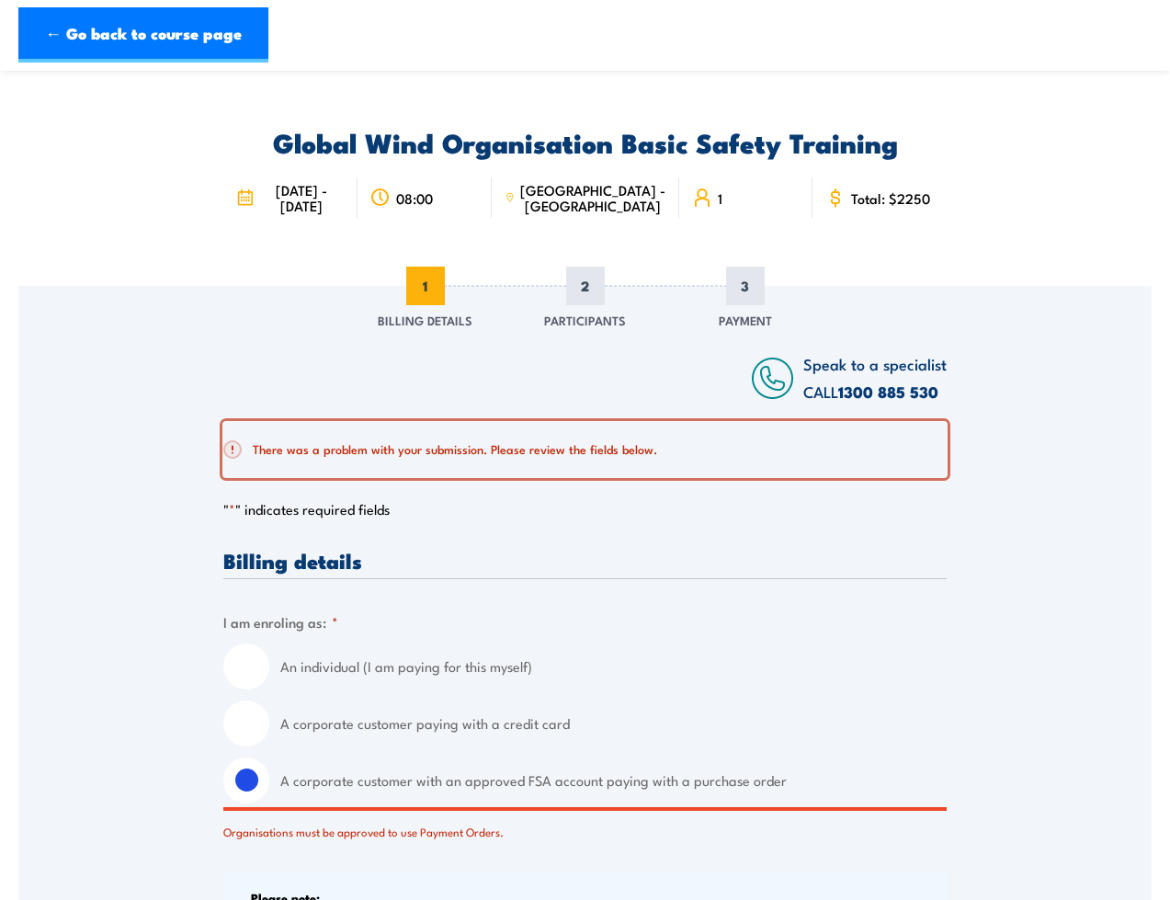
click at [497, 449] on h2 "There was a problem with your submission. Please review the fields below." at bounding box center [577, 449] width 708 height 18
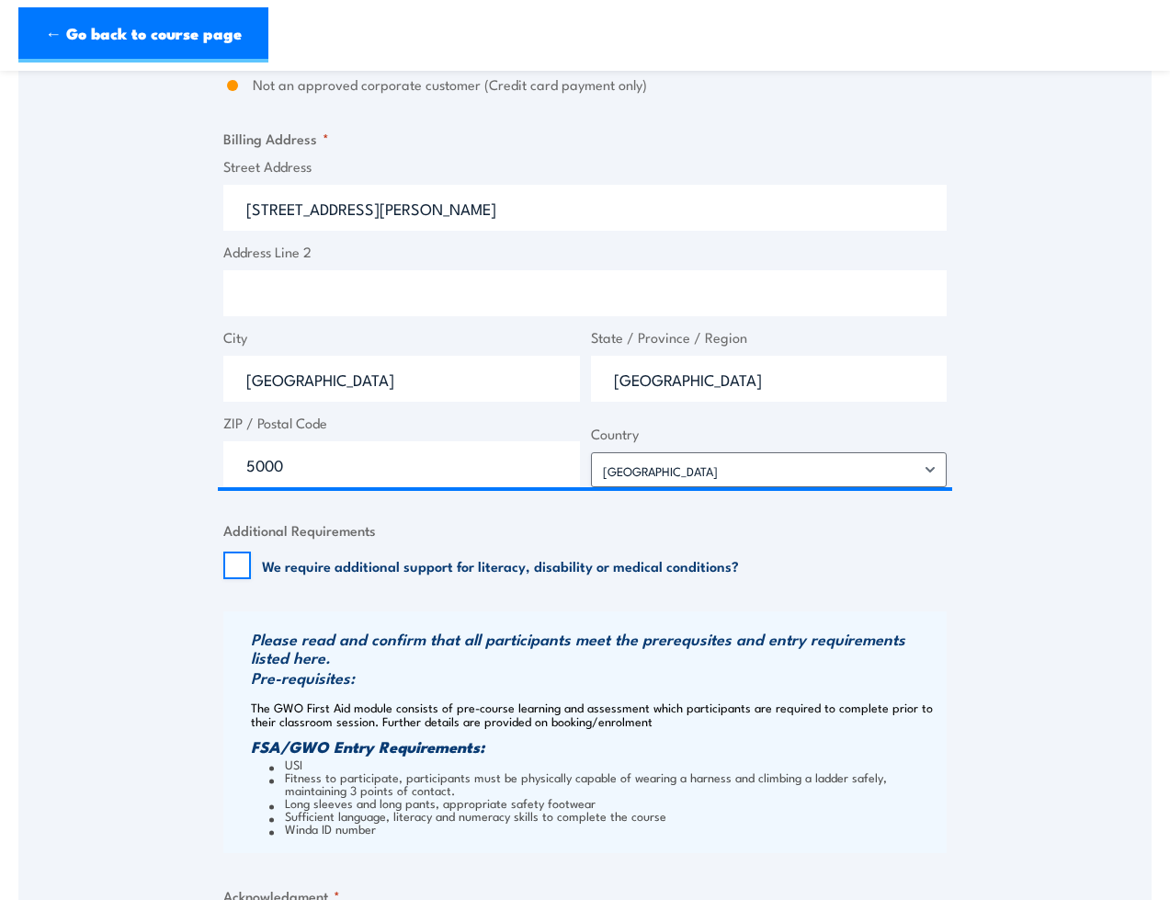
scroll to position [1462, 0]
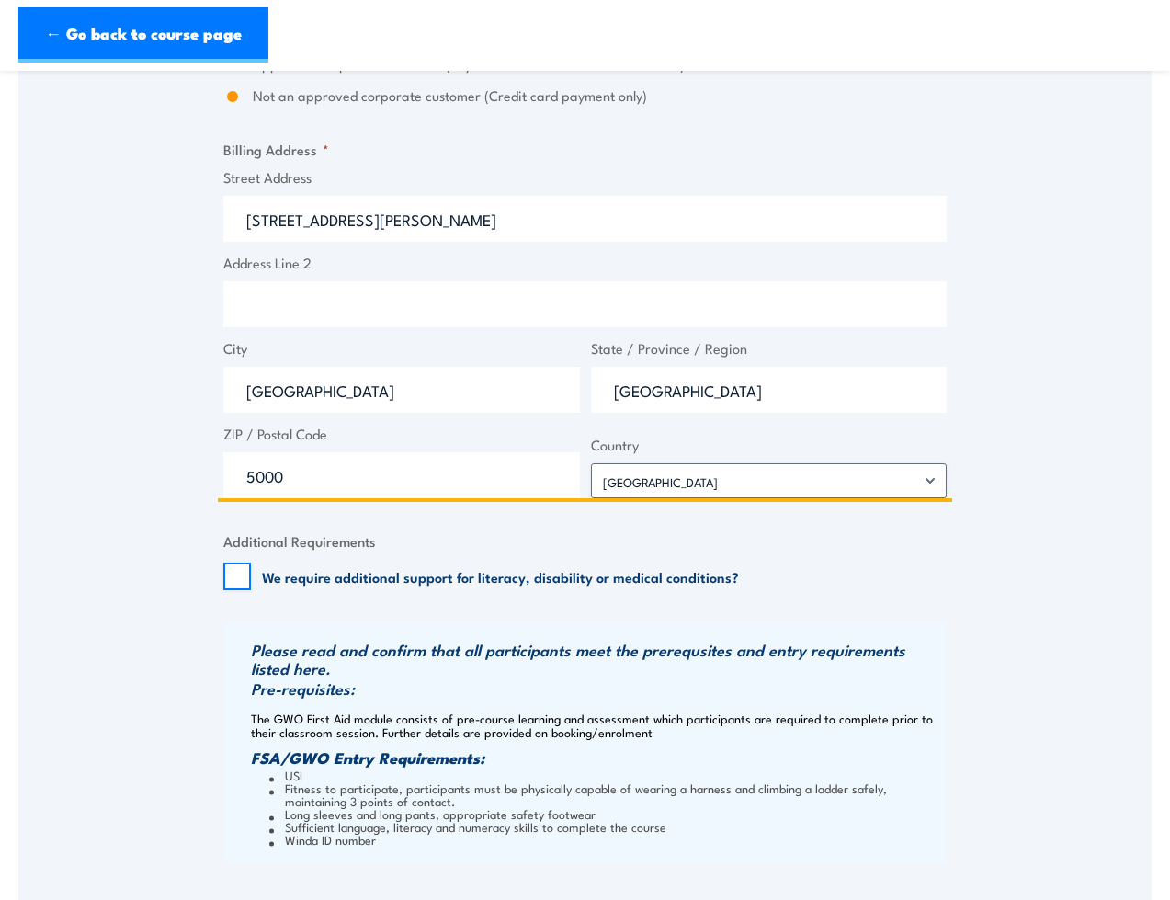
click at [235, 212] on input "121 King William St" at bounding box center [584, 219] width 723 height 46
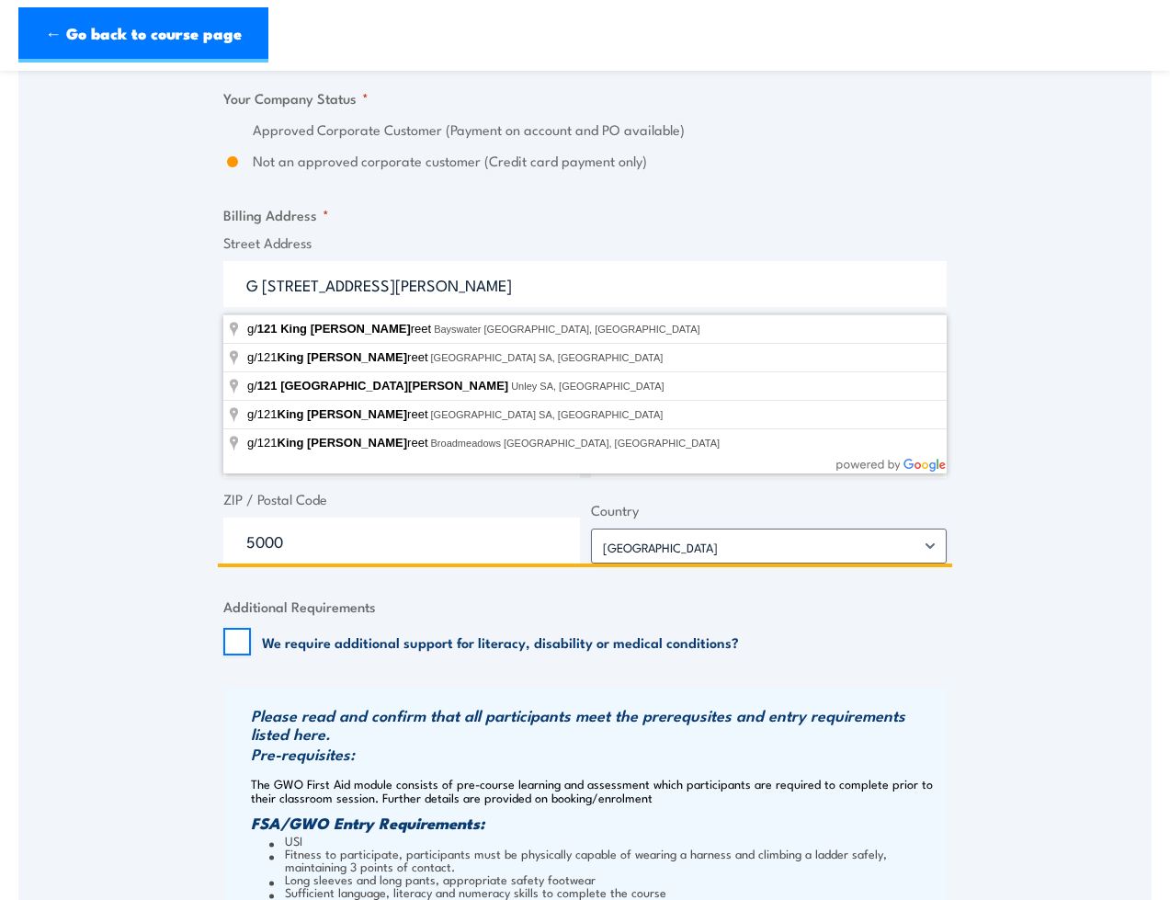
scroll to position [1361, 0]
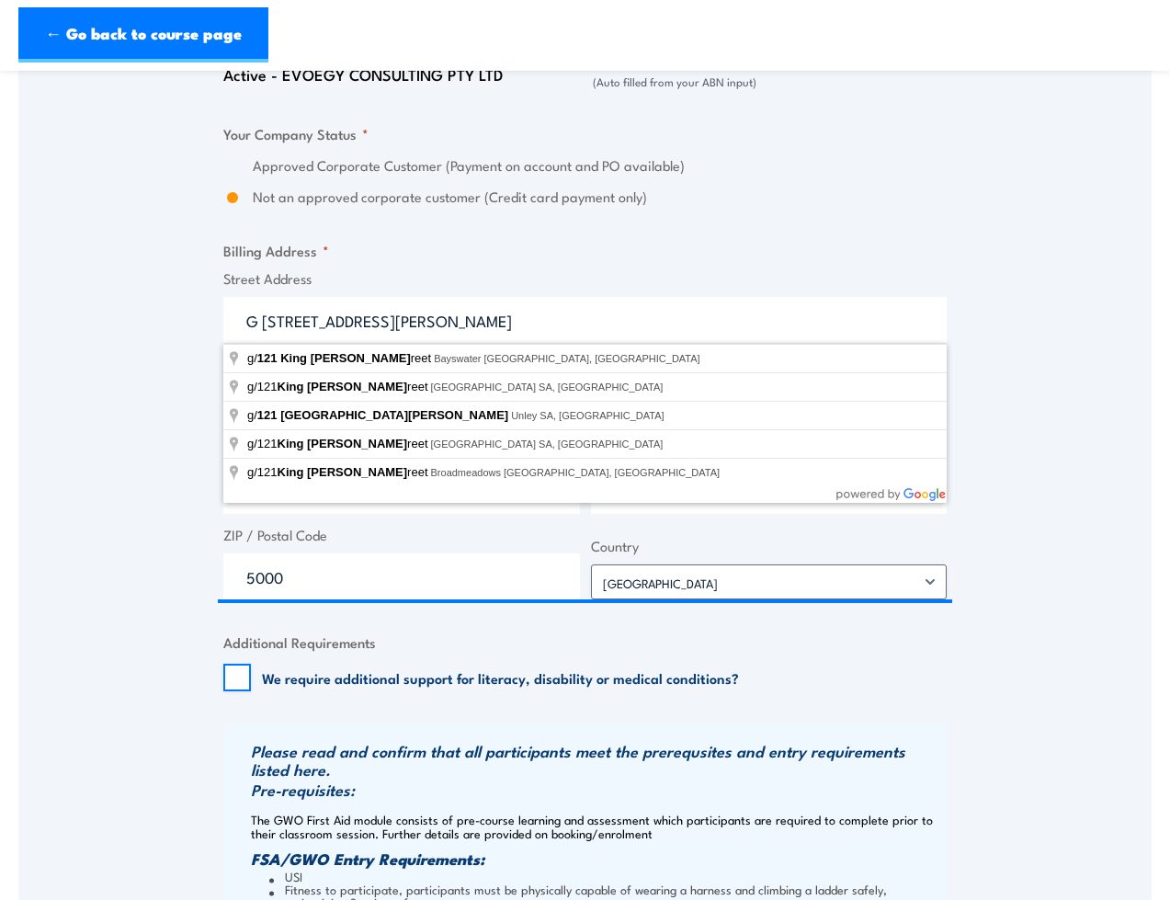
type input "g/121 King William Street, Adelaide SA, Australia"
type input "121 King William St"
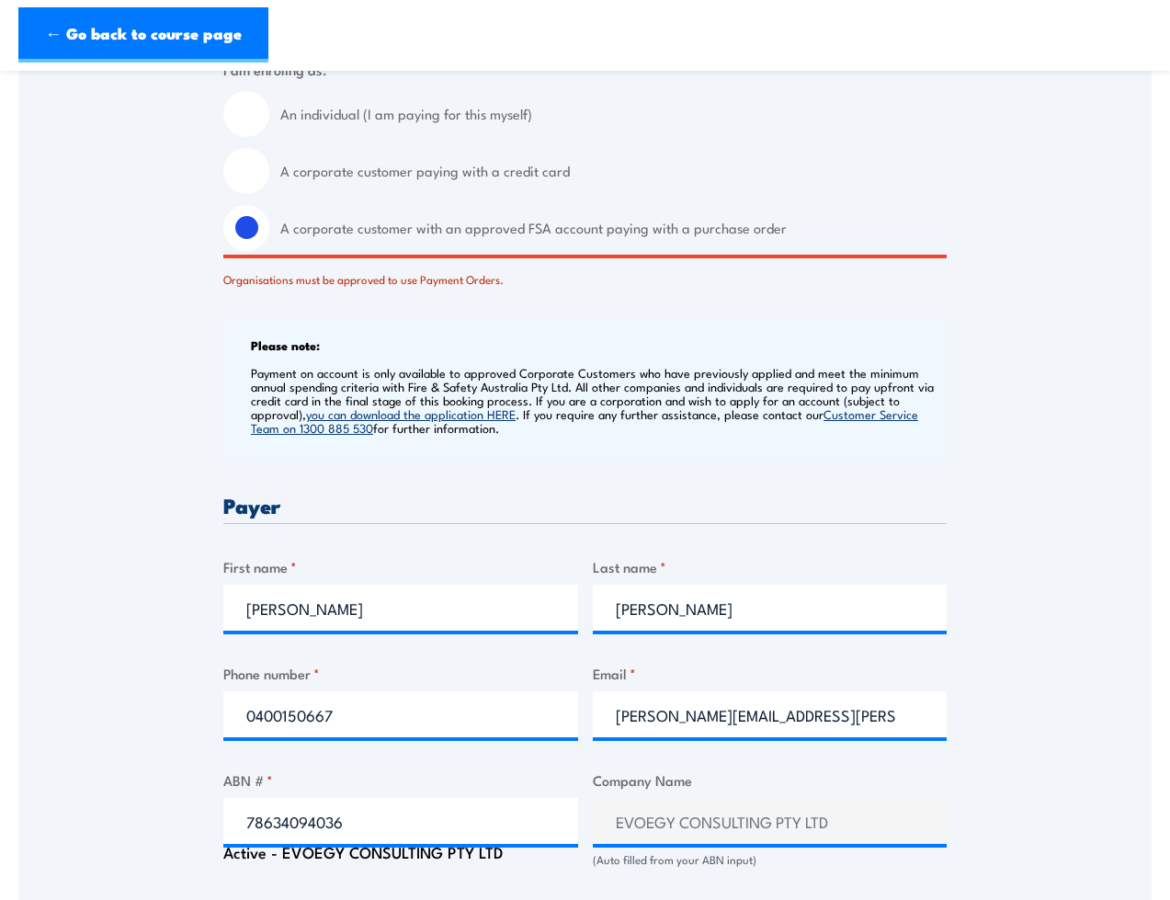
scroll to position [581, 0]
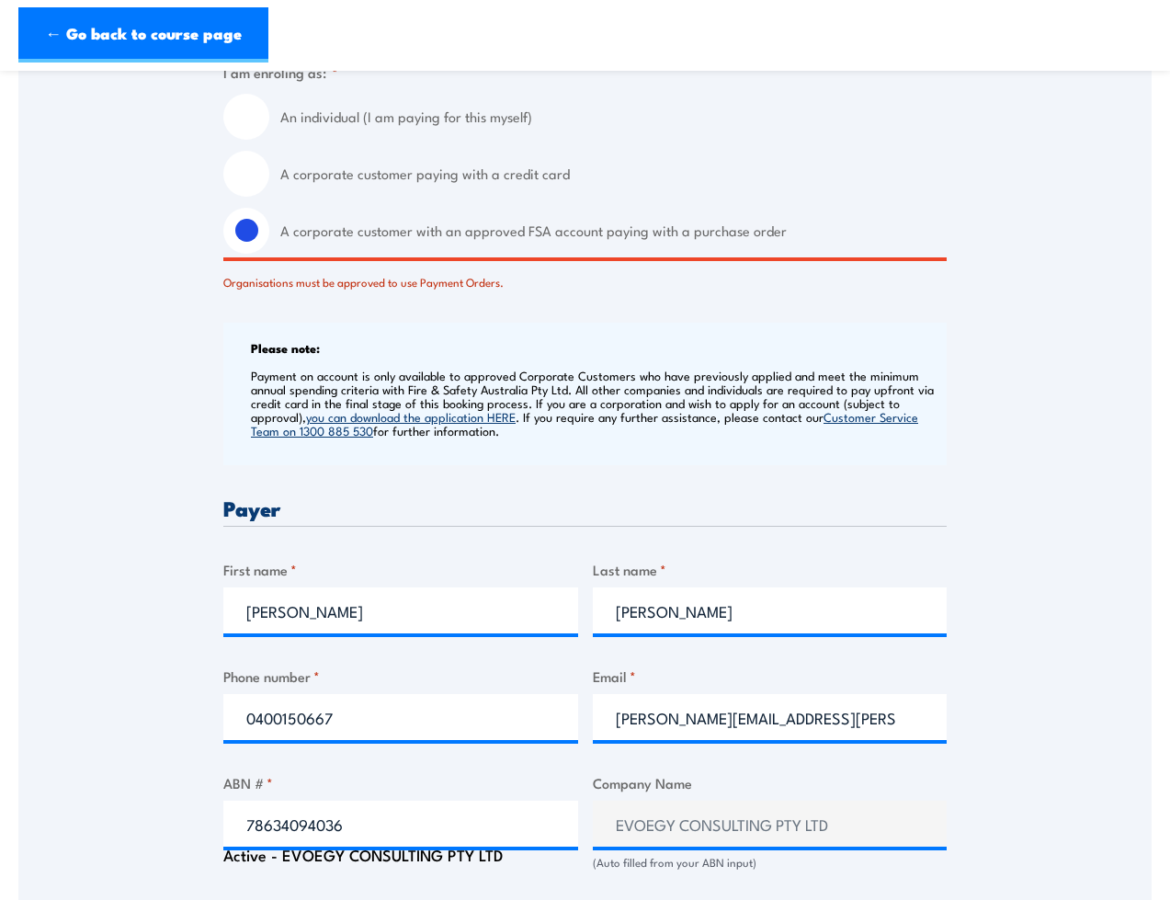
click at [246, 178] on input "A corporate customer paying with a credit card" at bounding box center [246, 174] width 46 height 46
radio input "true"
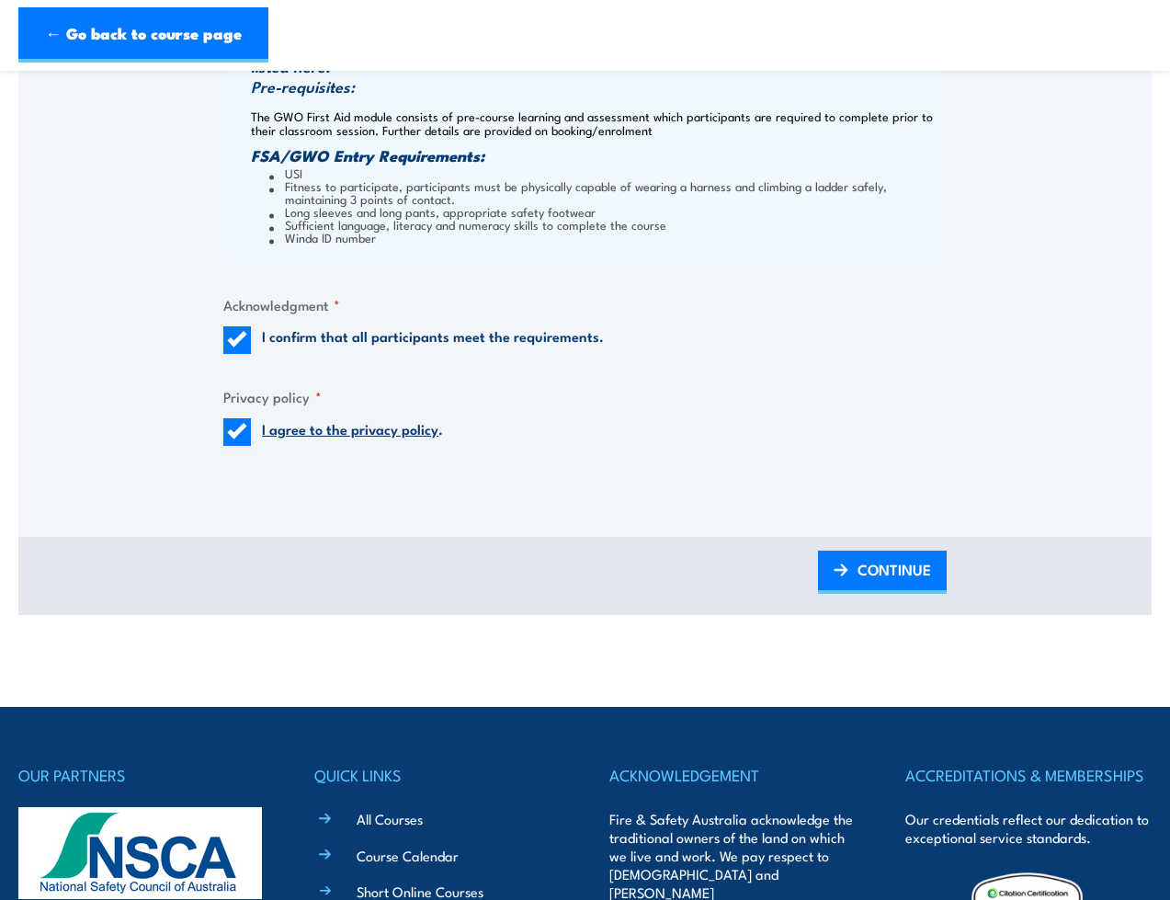
scroll to position [2063, 0]
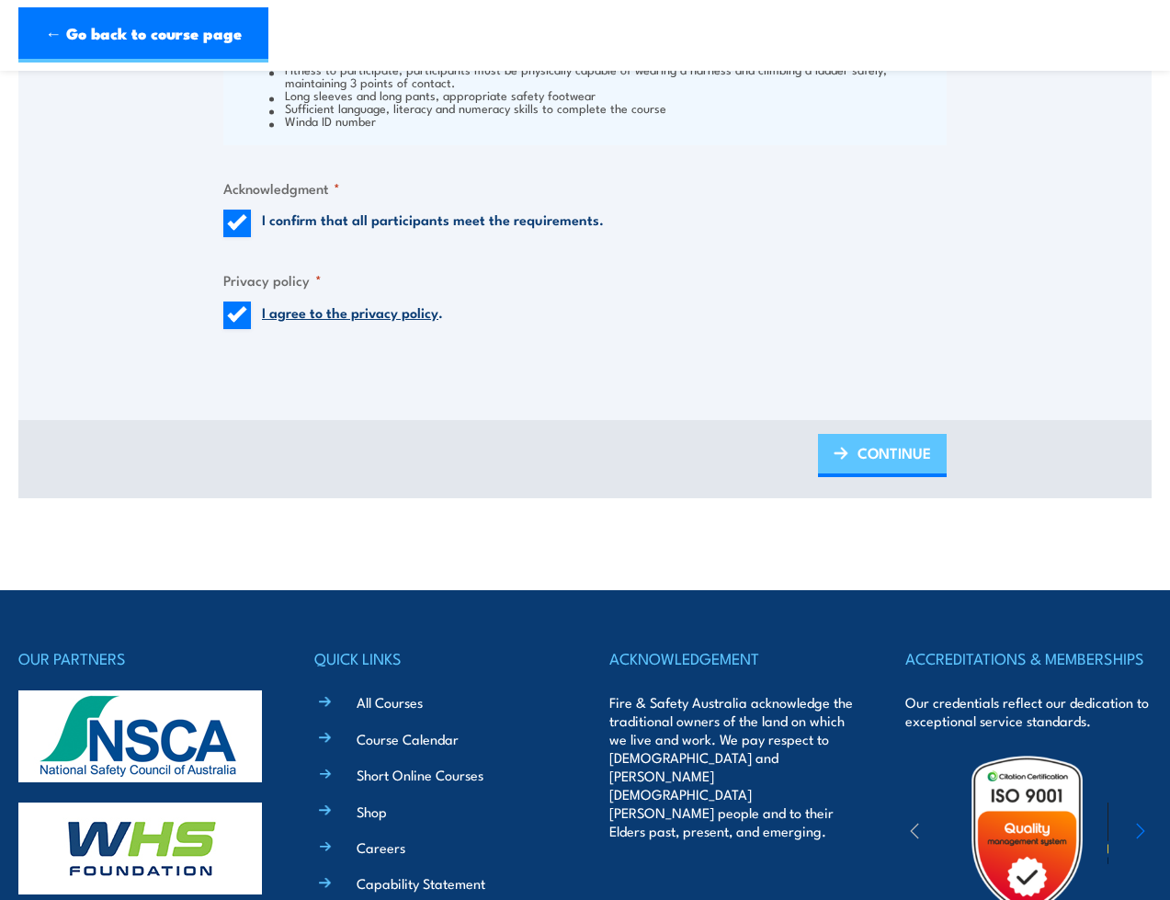
click at [913, 456] on span "CONTINUE" at bounding box center [894, 452] width 74 height 49
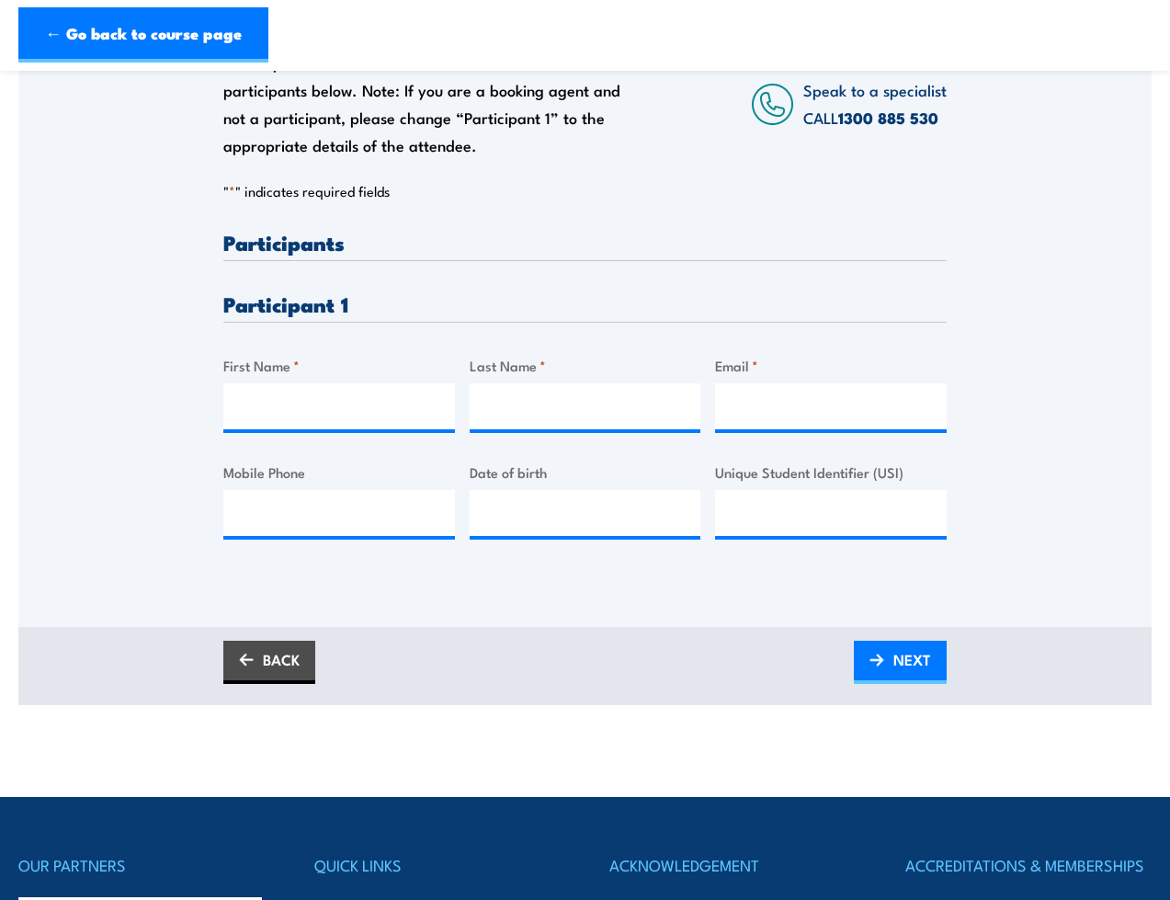
scroll to position [334, 0]
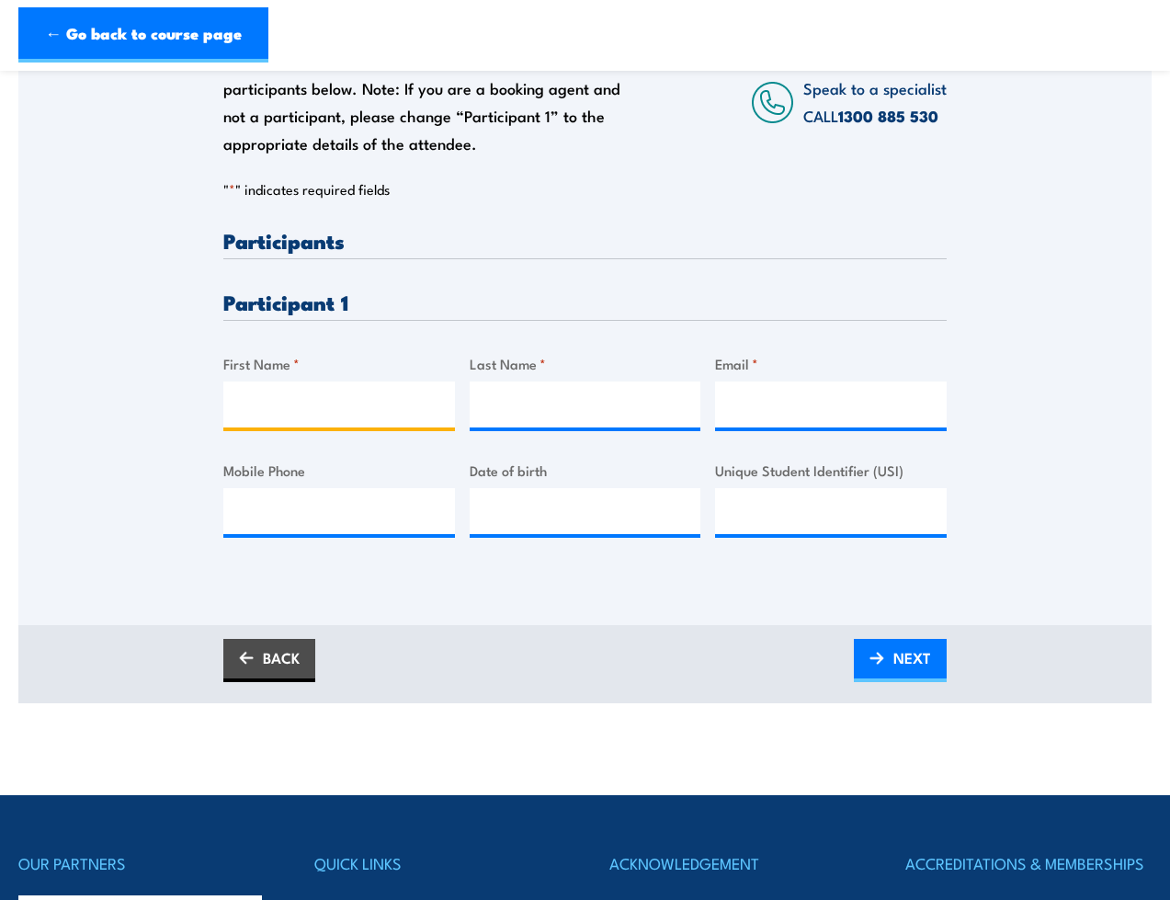
click at [295, 404] on input "First Name *" at bounding box center [339, 404] width 232 height 46
type input "Rose"
type input "Leeson-Smith"
click at [782, 398] on input "Email *" at bounding box center [831, 404] width 232 height 46
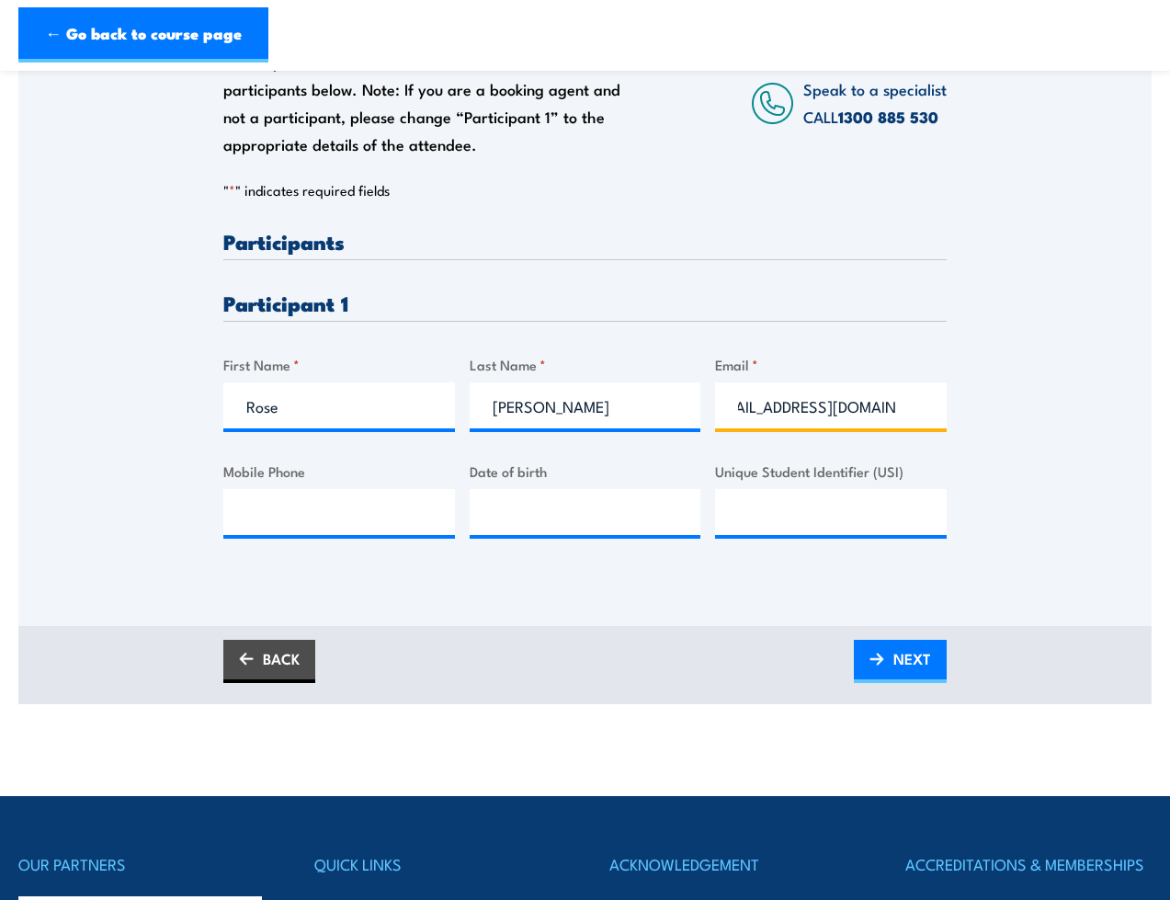
scroll to position [0, 50]
type input "rose.leesonsmith@evoegy.com"
click at [331, 526] on input "Mobile Phone" at bounding box center [339, 512] width 232 height 46
type input "0402271588"
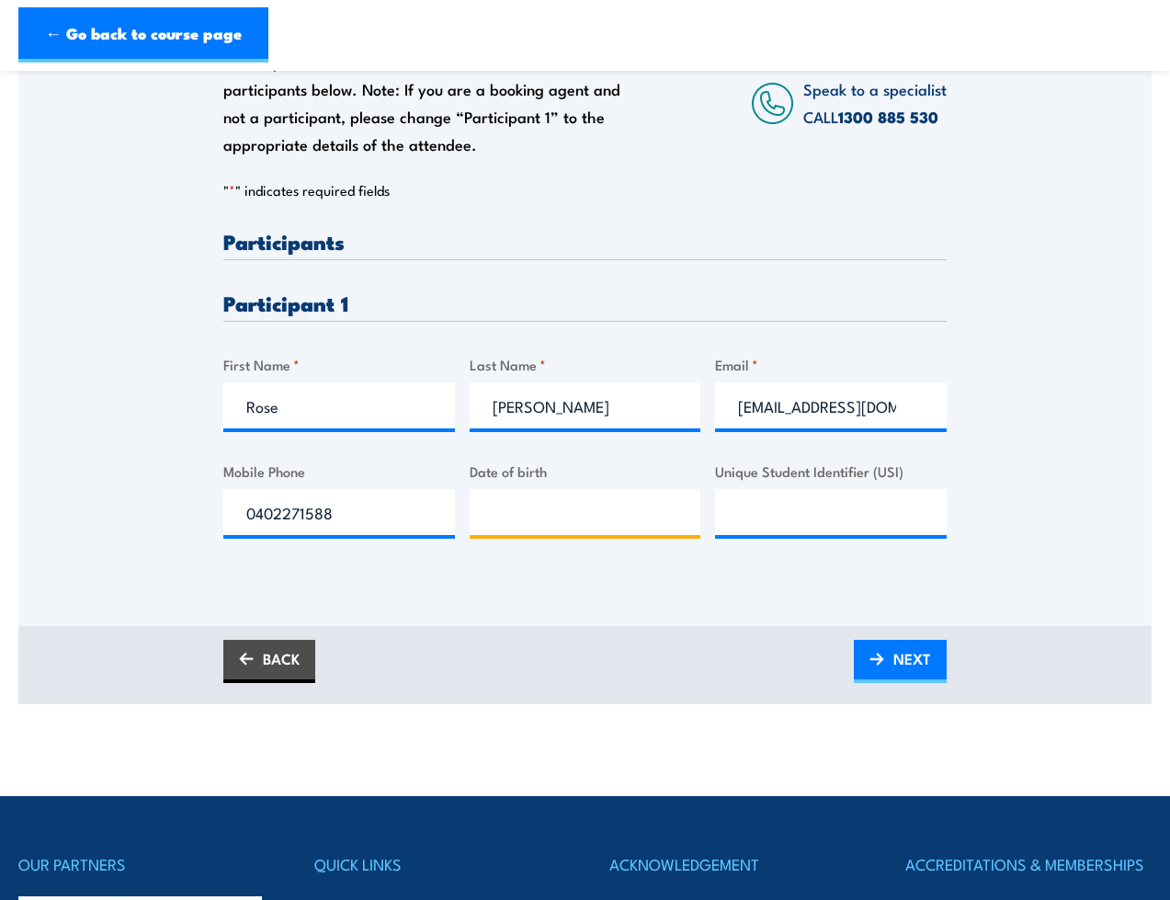
type input "__/__/____"
click at [538, 522] on input "__/__/____" at bounding box center [586, 512] width 232 height 46
type input "__/__/____"
click at [800, 511] on input "Unique Student Identifier (USI)" at bounding box center [831, 512] width 232 height 46
paste input "PGA9JWP3SQ 10/07/1992"
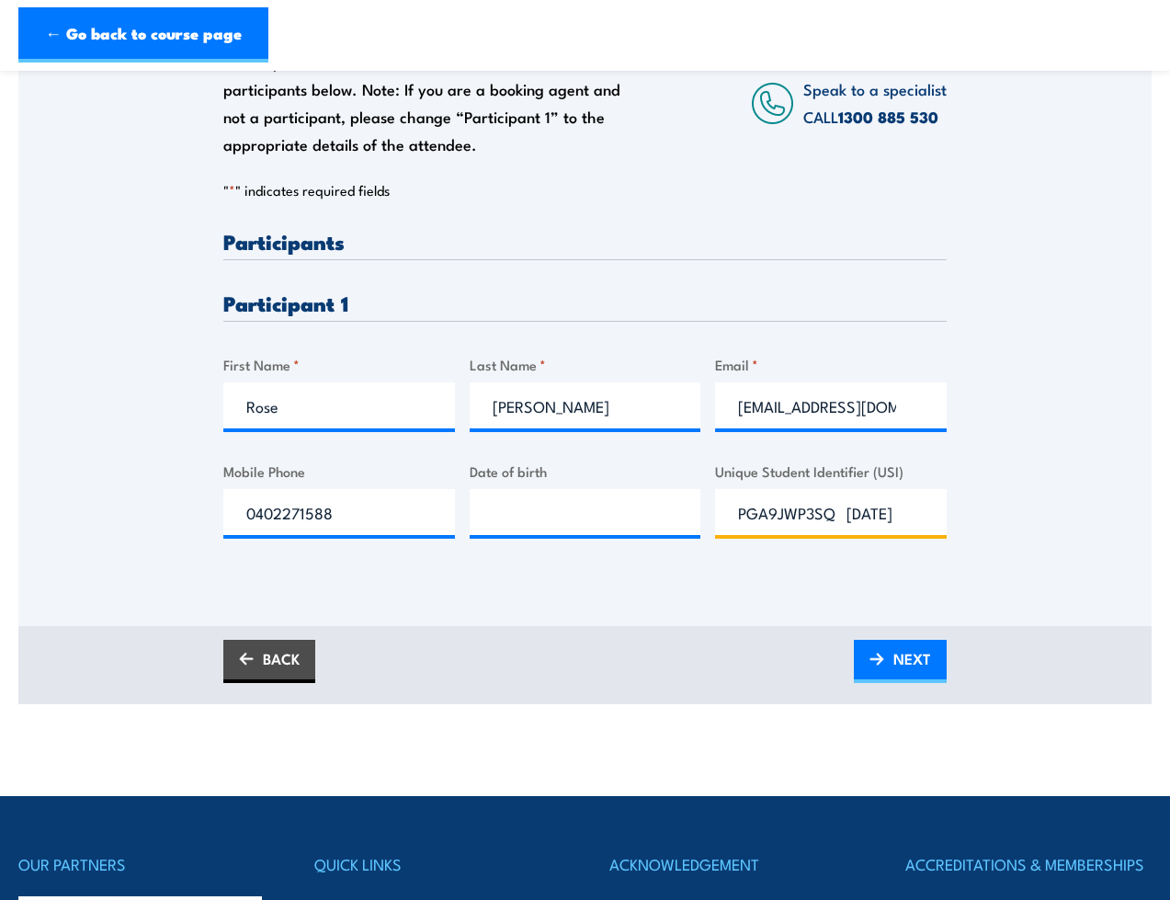
scroll to position [0, 40]
drag, startPoint x: 909, startPoint y: 517, endPoint x: 808, endPoint y: 517, distance: 101.1
click at [808, 517] on input "PGA9JWP3SQ 10/07/1992" at bounding box center [831, 512] width 232 height 46
type input "PGA9JWP3SQ"
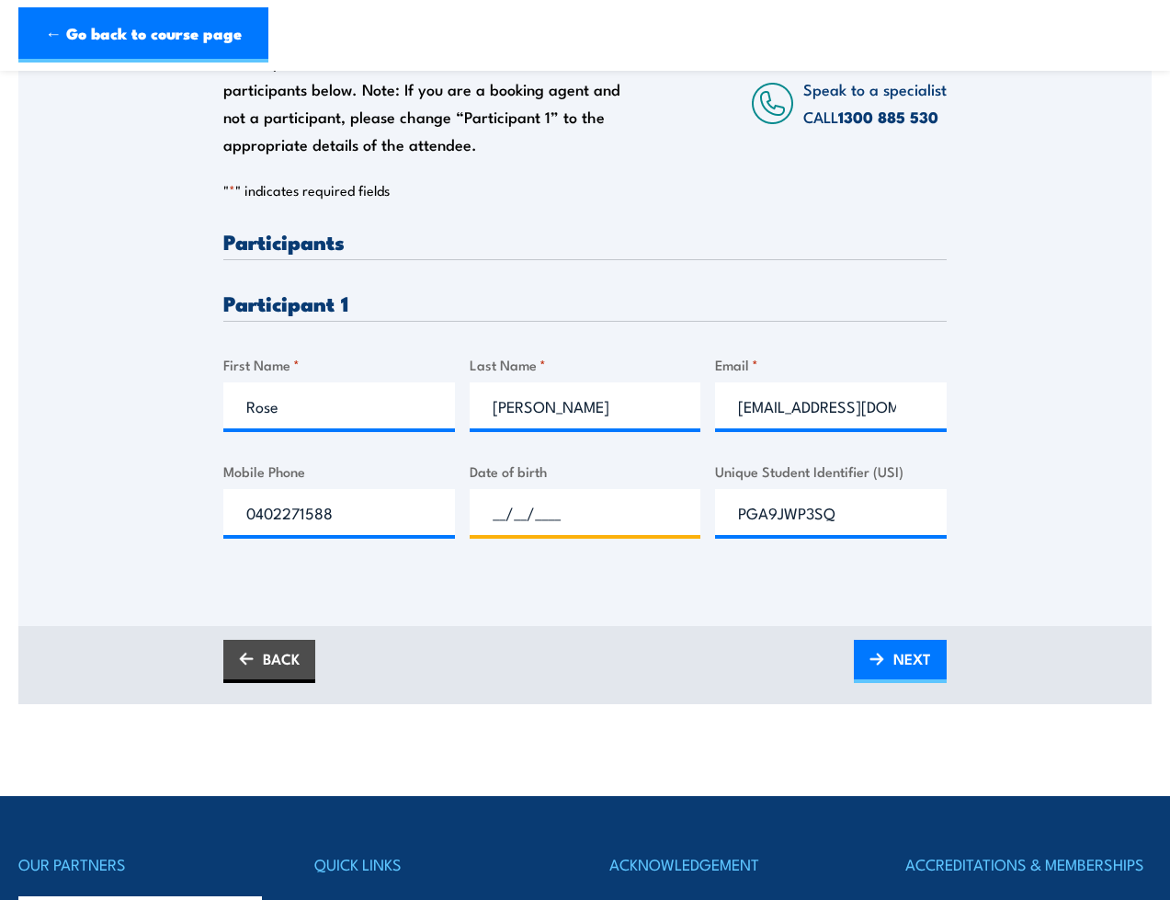
click at [526, 506] on input "__/__/____" at bounding box center [586, 512] width 232 height 46
type input "10/07/1992"
click at [891, 662] on link "NEXT" at bounding box center [900, 661] width 93 height 43
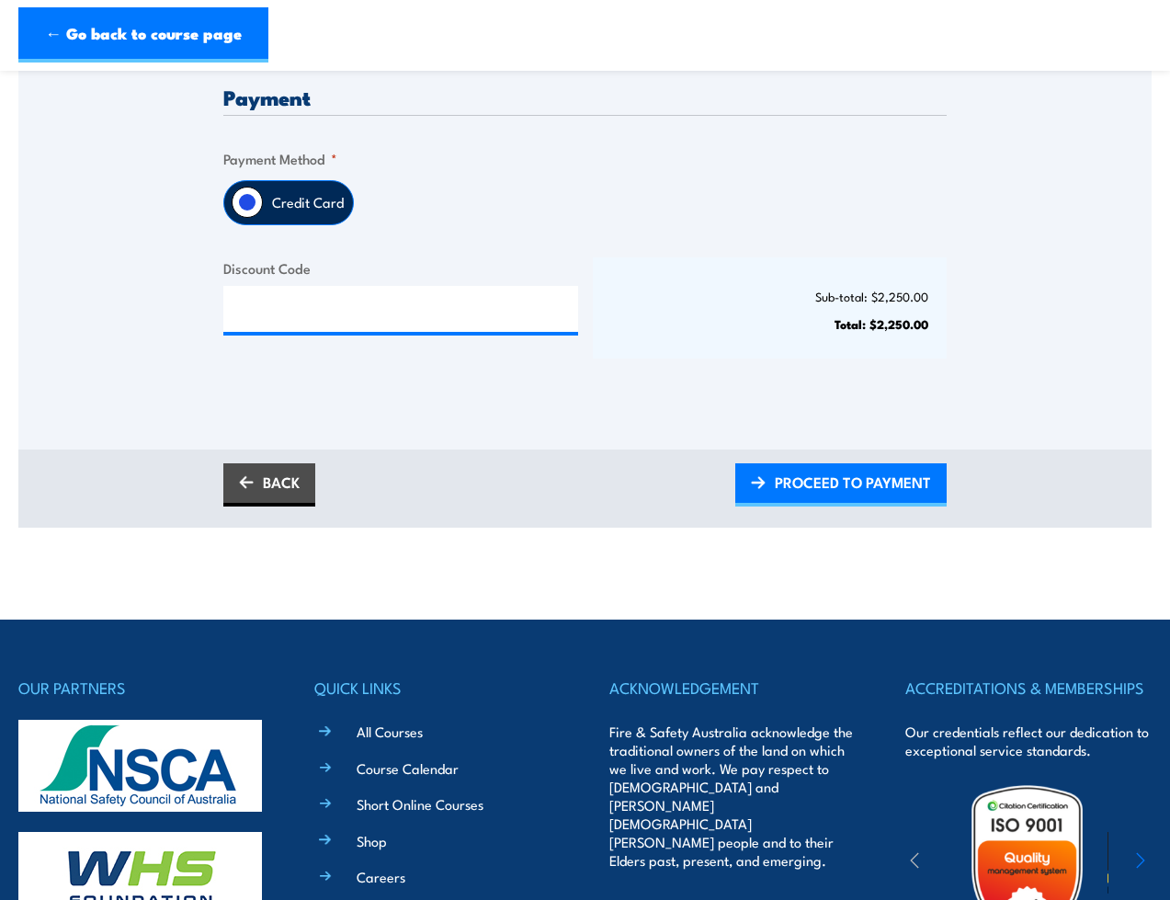
scroll to position [441, 0]
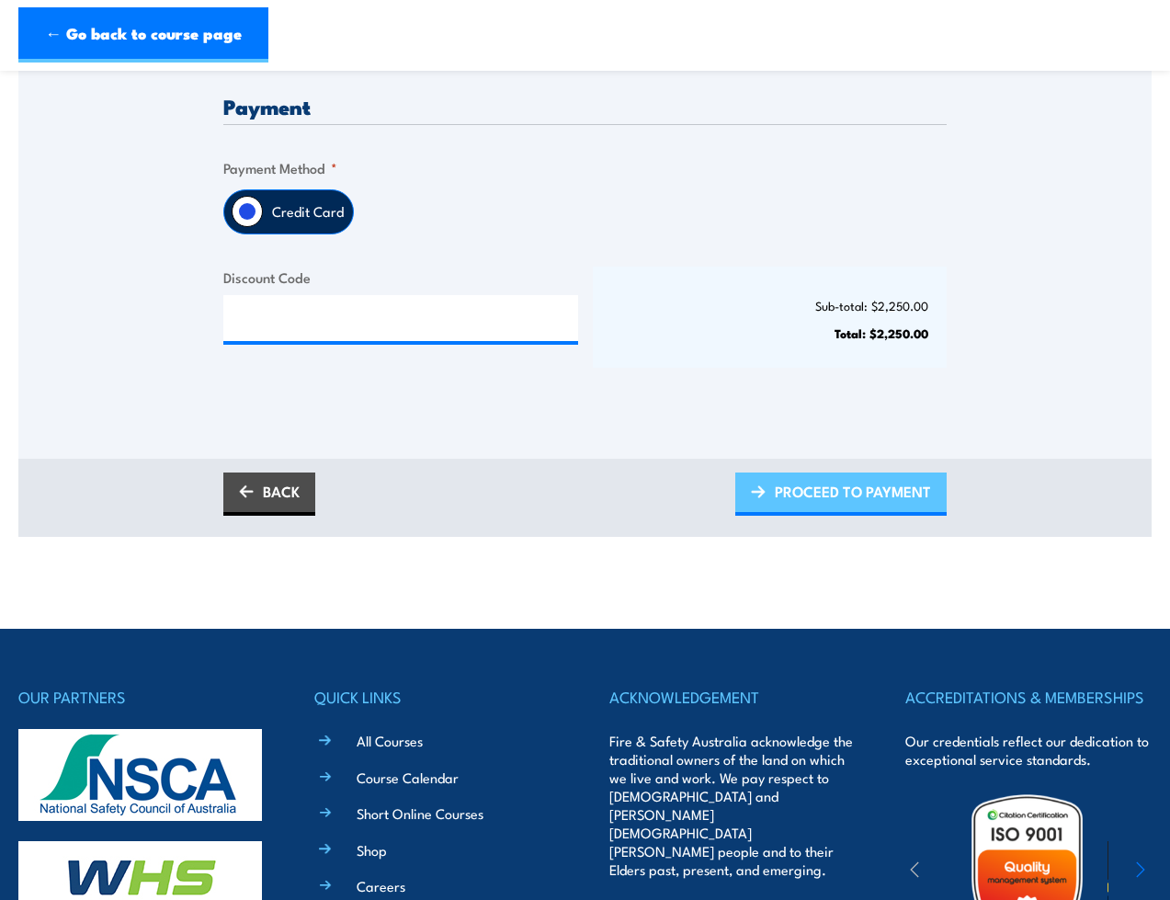
click at [847, 488] on span "PROCEED TO PAYMENT" at bounding box center [853, 491] width 156 height 49
